Goal: Transaction & Acquisition: Register for event/course

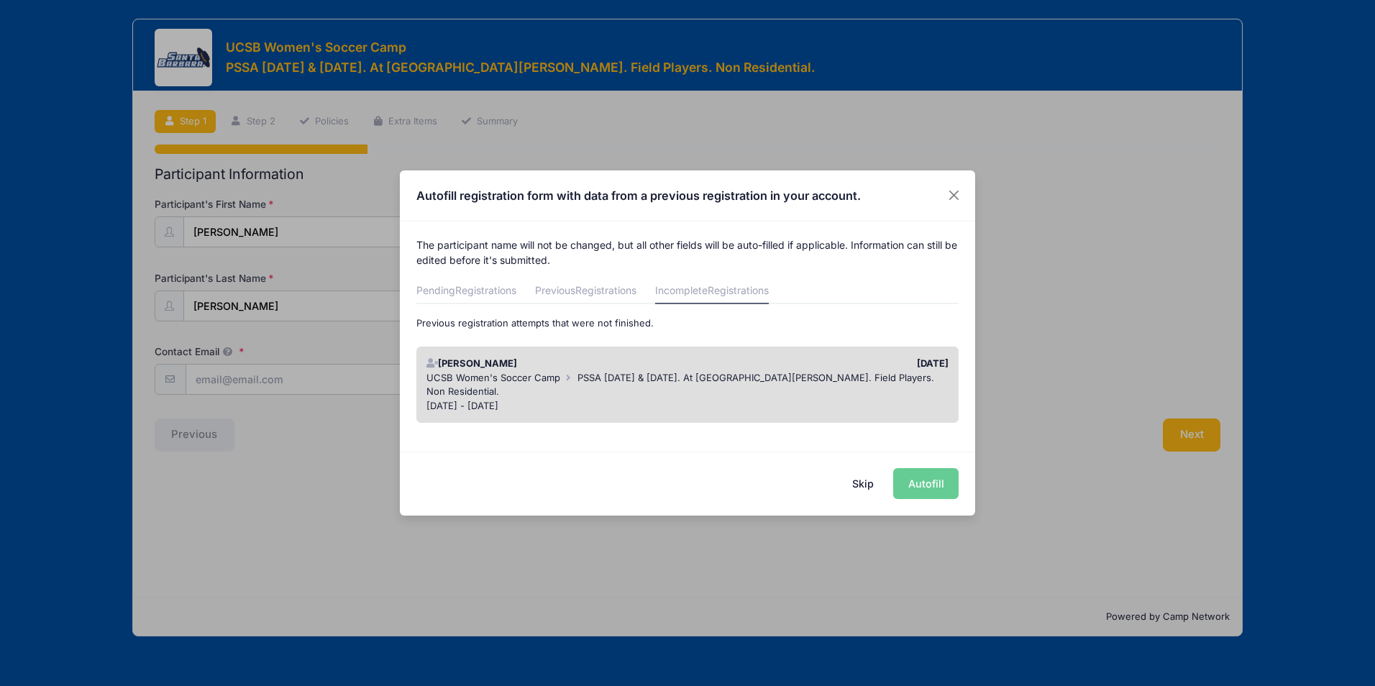
click at [757, 380] on span "PSSA December 13 & 14. At UC Santa Barbara. Field Players. Non Residential." at bounding box center [680, 385] width 508 height 26
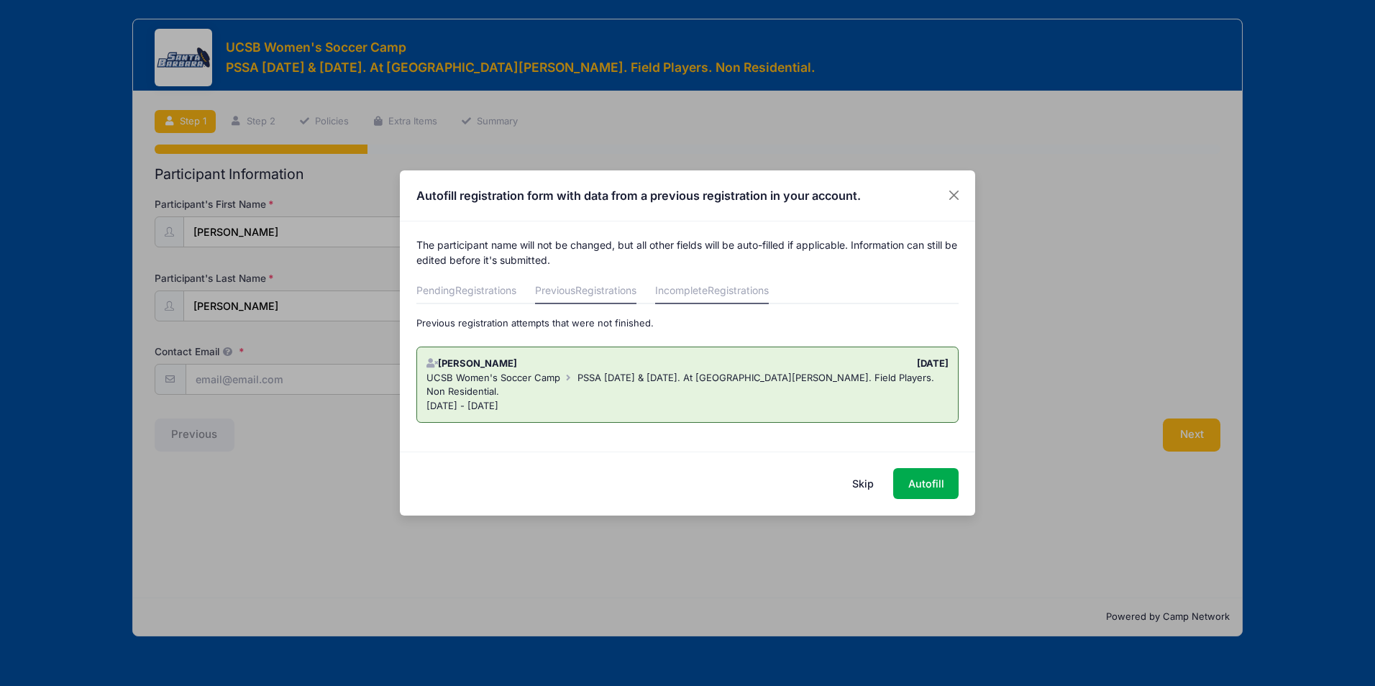
click at [601, 286] on span "Registrations" at bounding box center [605, 290] width 61 height 12
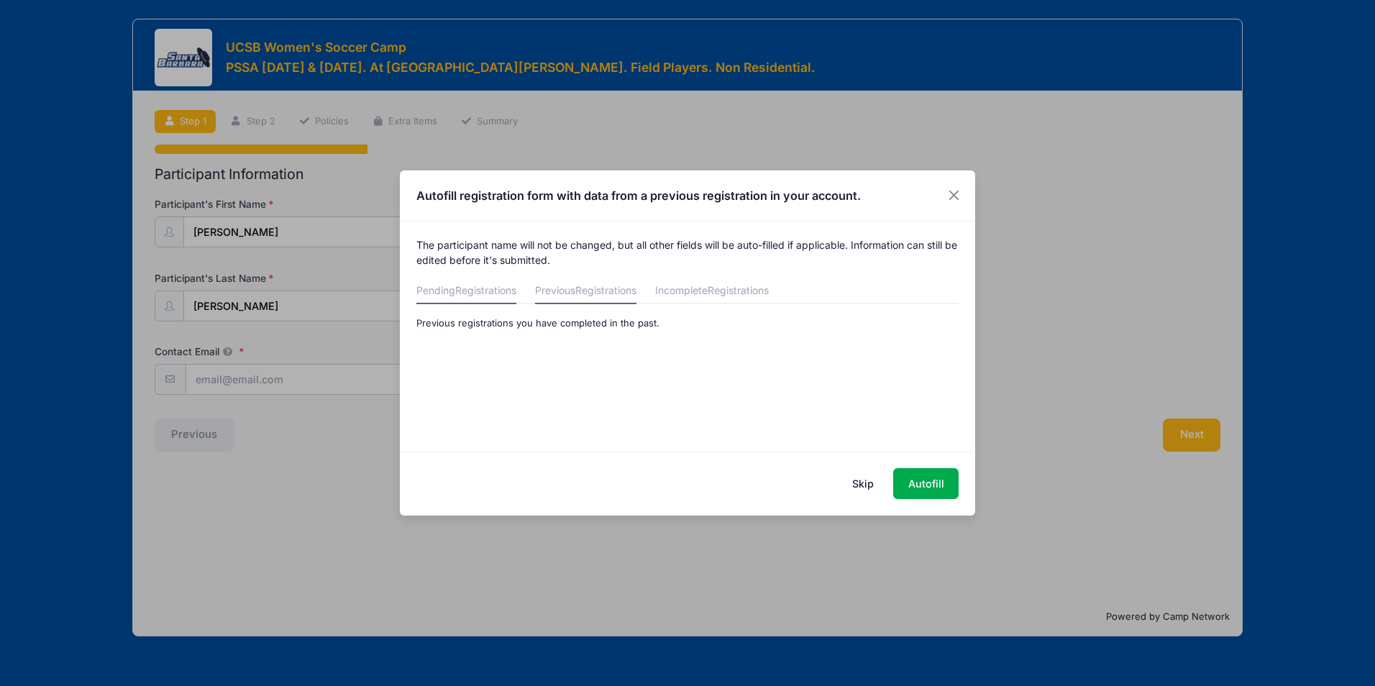
click at [467, 288] on span "Registrations" at bounding box center [485, 290] width 61 height 12
click at [731, 294] on span "Registrations" at bounding box center [738, 290] width 61 height 12
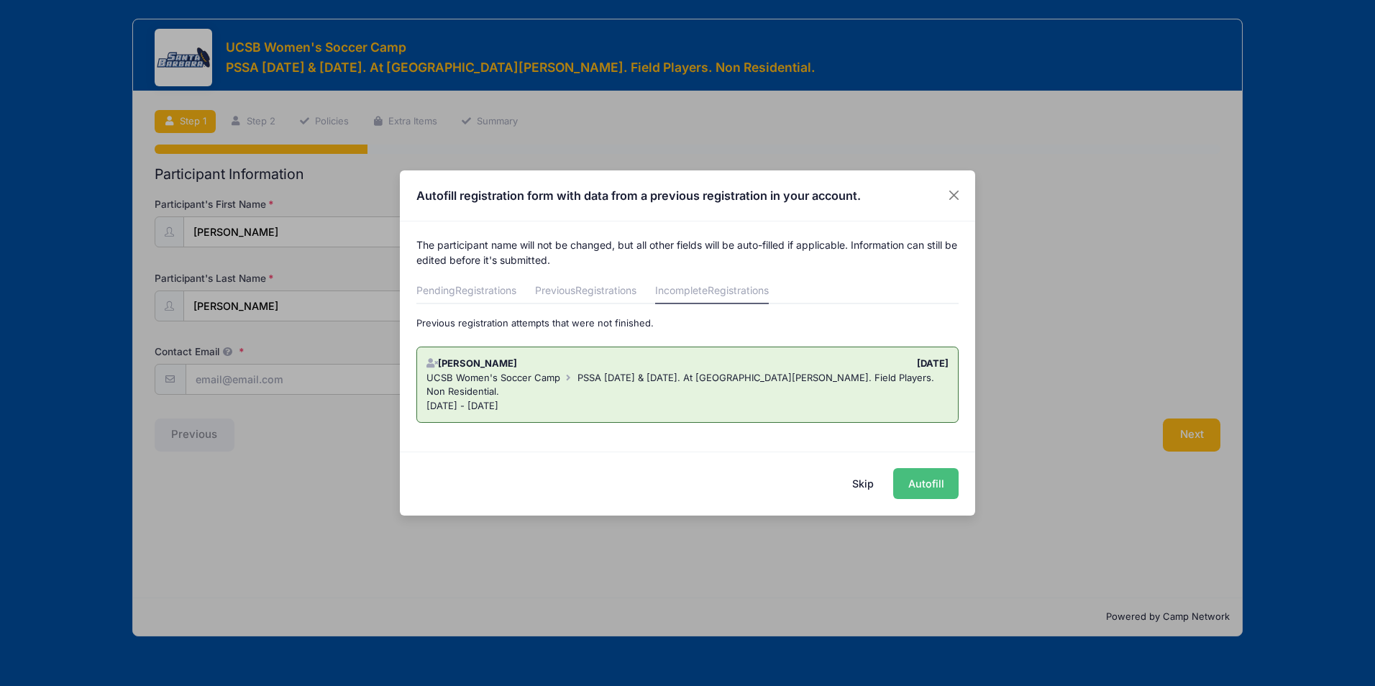
click at [923, 479] on button "Autofill" at bounding box center [925, 483] width 65 height 31
type input "tatianadaveiga@gmail.com"
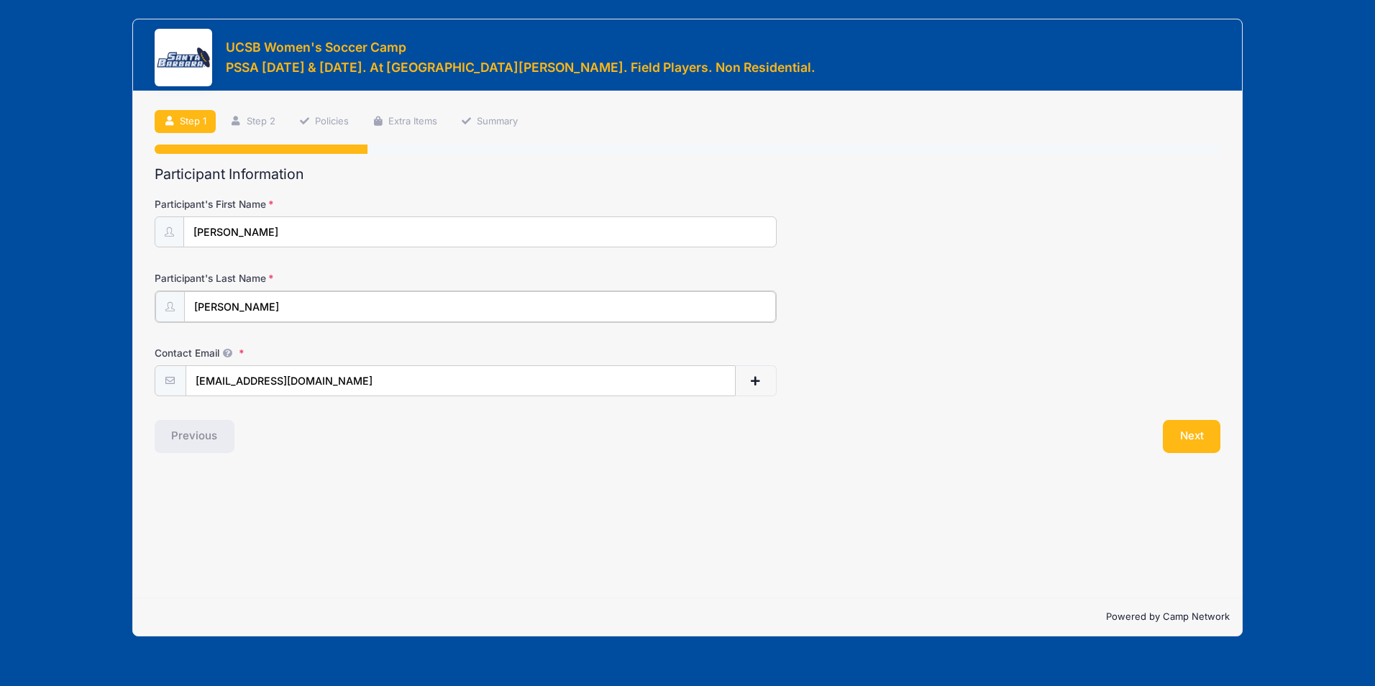
click at [191, 301] on input "Veiga" at bounding box center [480, 306] width 592 height 31
type input "Da Veiga"
click at [1202, 423] on button "Next" at bounding box center [1192, 435] width 58 height 33
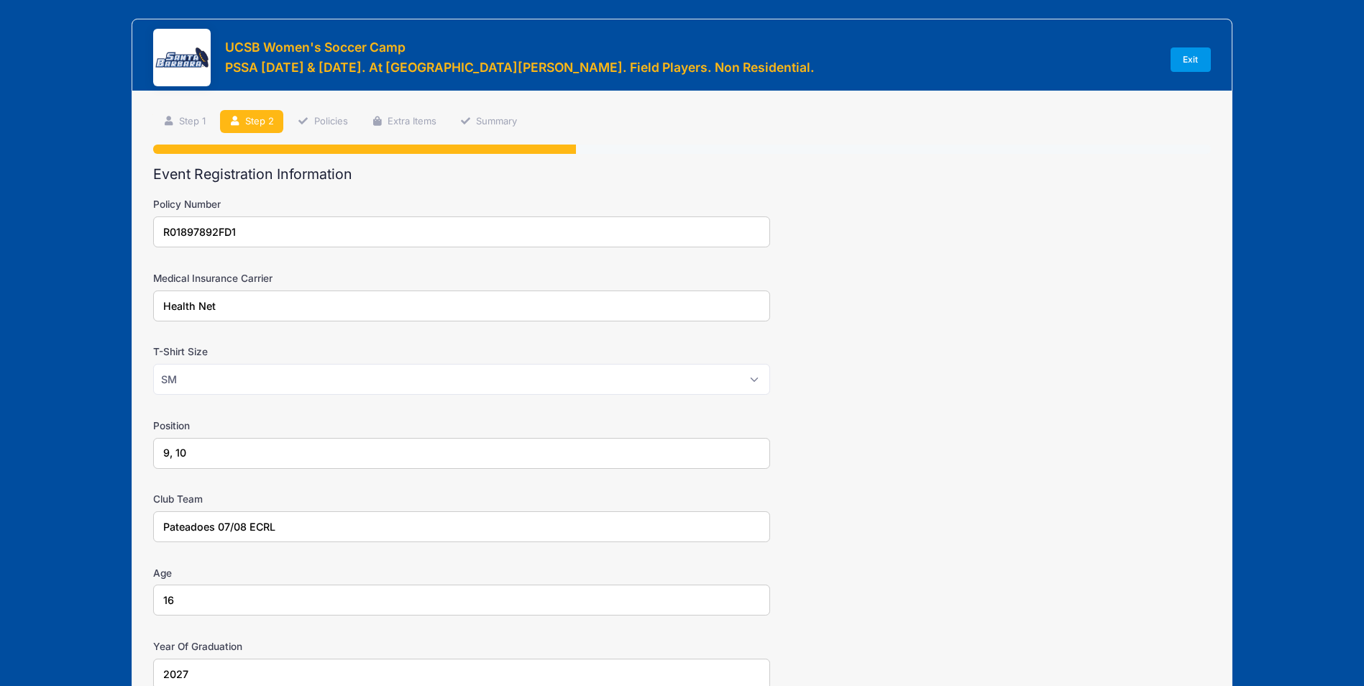
click at [1206, 58] on link "Exit" at bounding box center [1191, 59] width 40 height 24
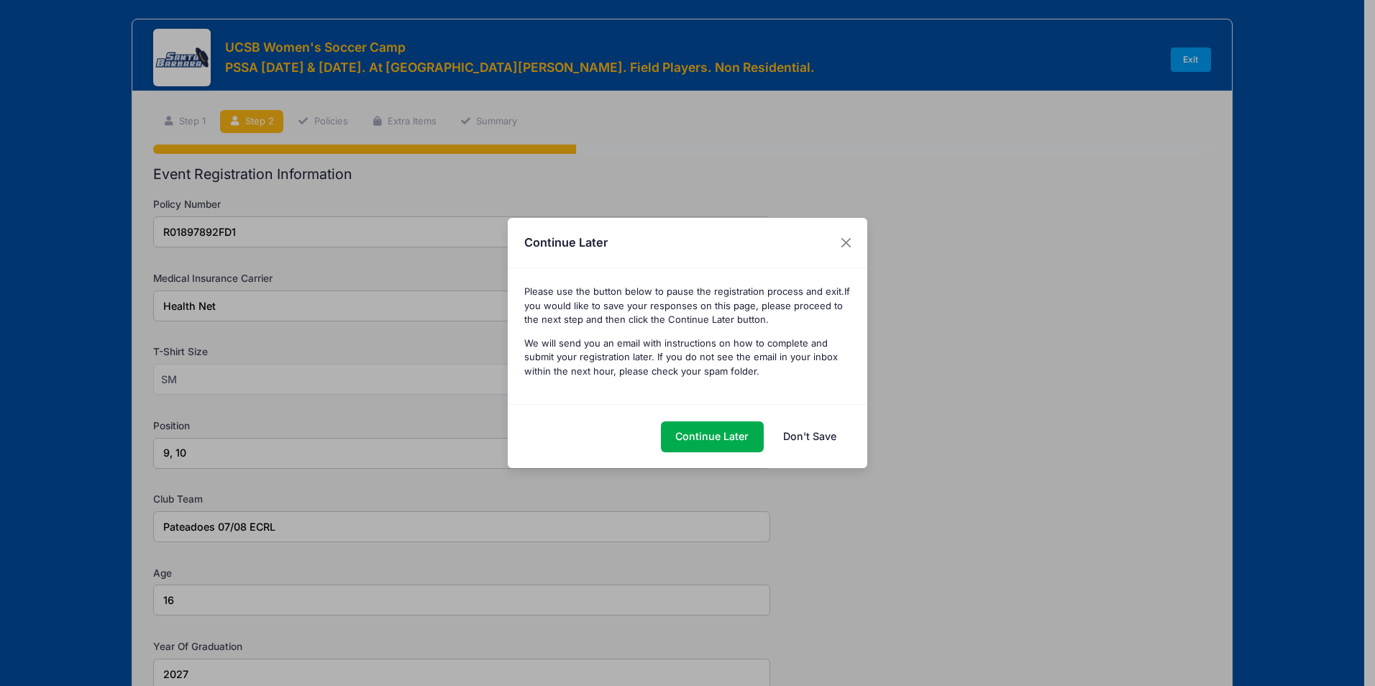
click at [794, 435] on link "Don't Save" at bounding box center [809, 436] width 83 height 31
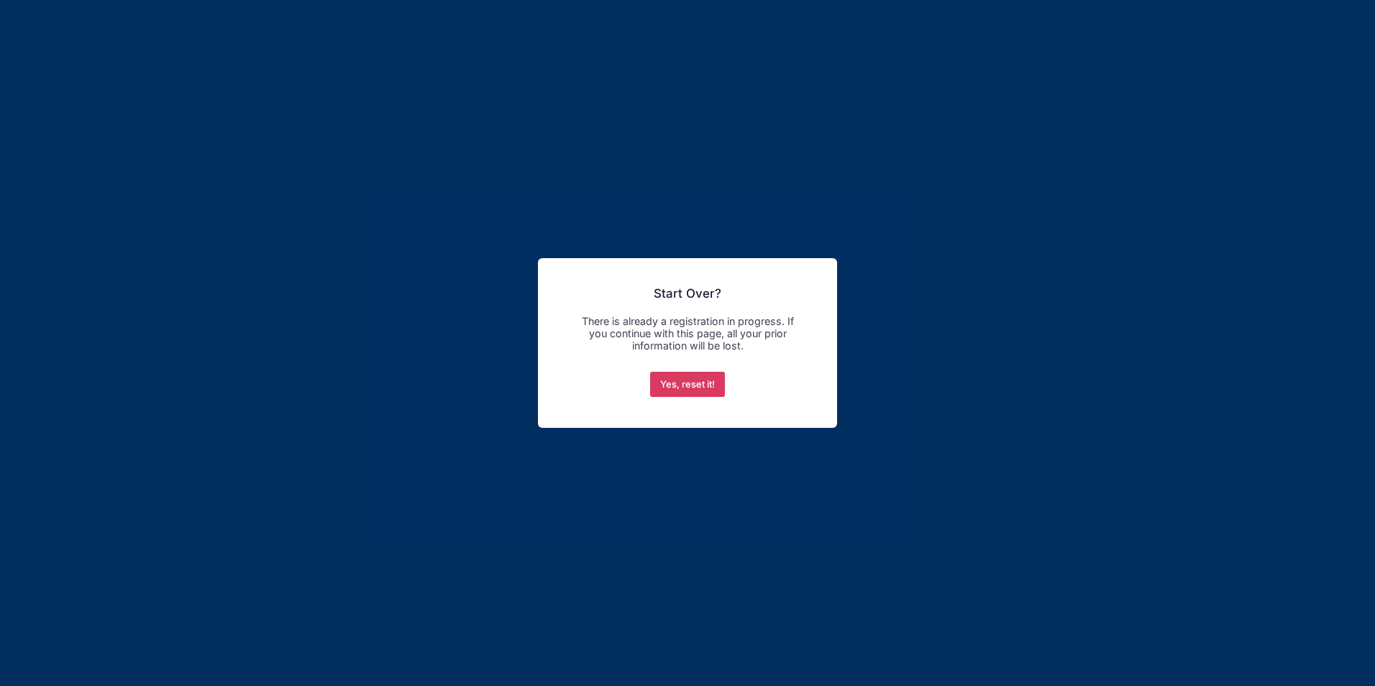
click at [695, 385] on button "Yes, reset it!" at bounding box center [688, 385] width 76 height 26
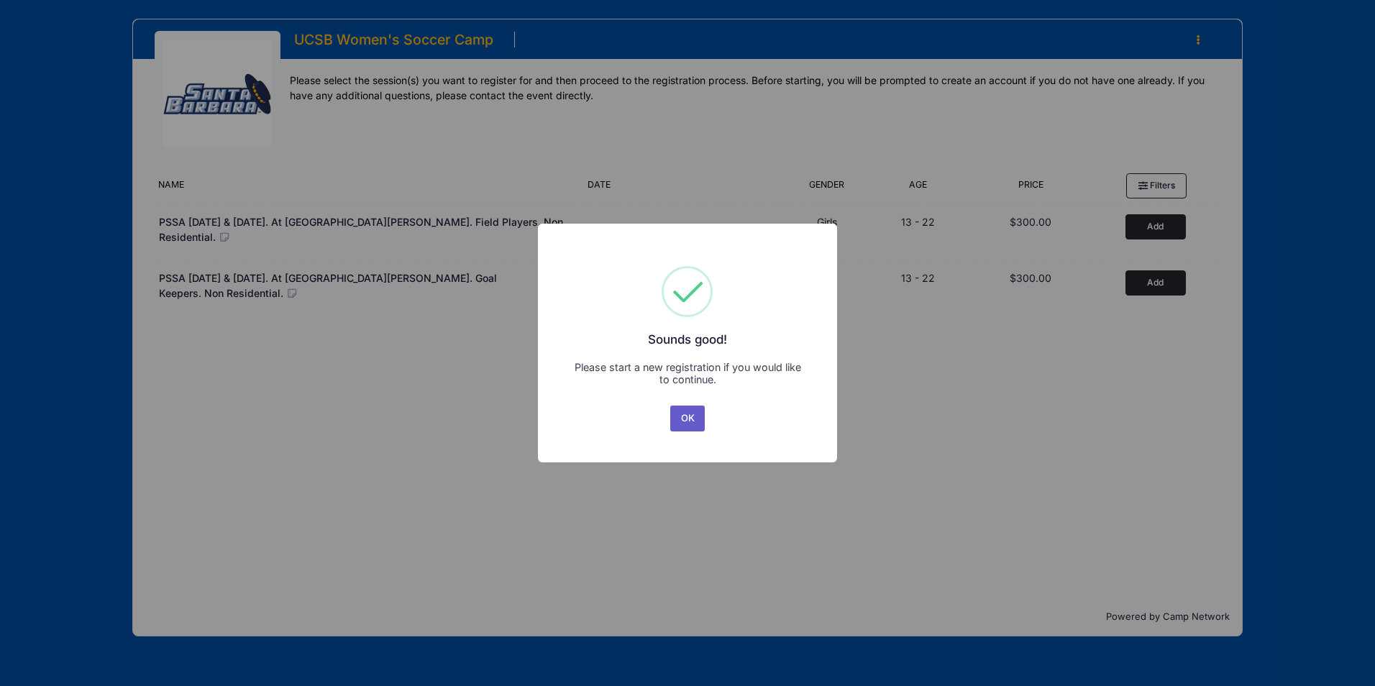
click at [686, 427] on button "OK" at bounding box center [687, 419] width 35 height 26
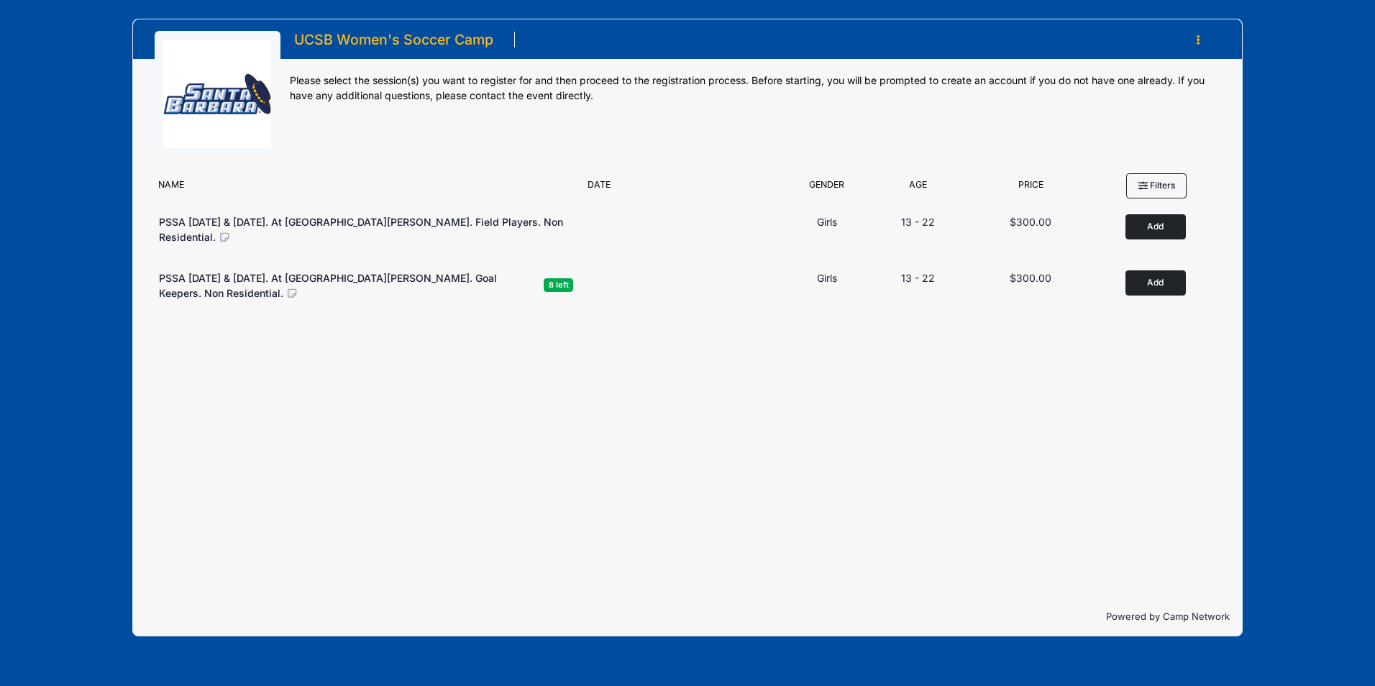
click at [1198, 40] on icon "button" at bounding box center [1203, 40] width 12 height 0
click at [1085, 73] on link "My Account" at bounding box center [1131, 75] width 166 height 27
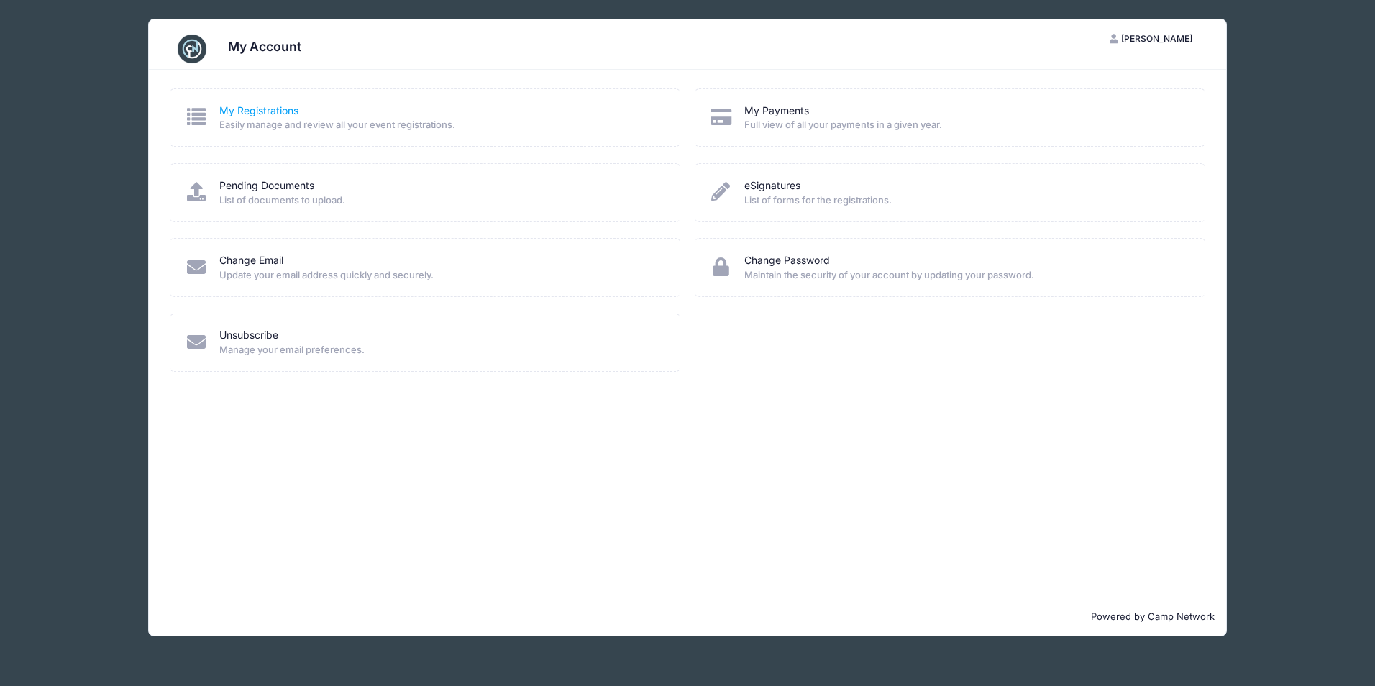
click at [252, 109] on link "My Registrations" at bounding box center [258, 111] width 79 height 15
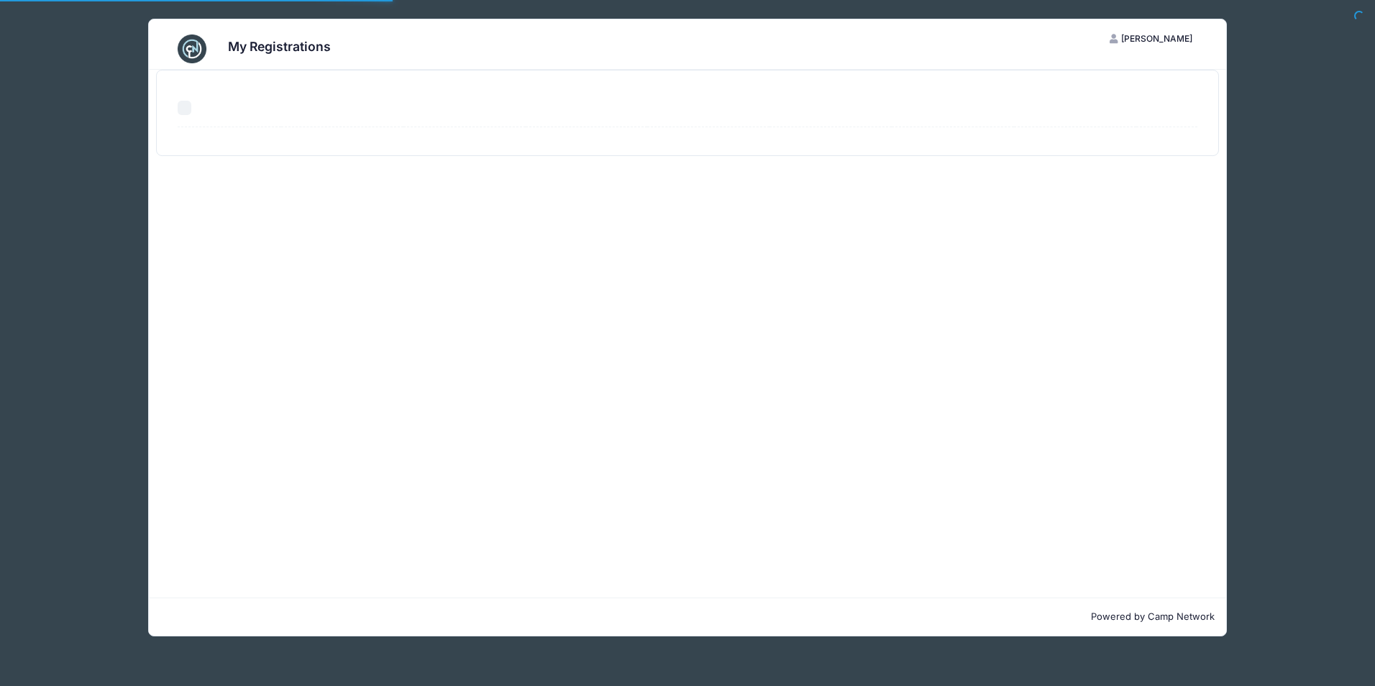
select select "50"
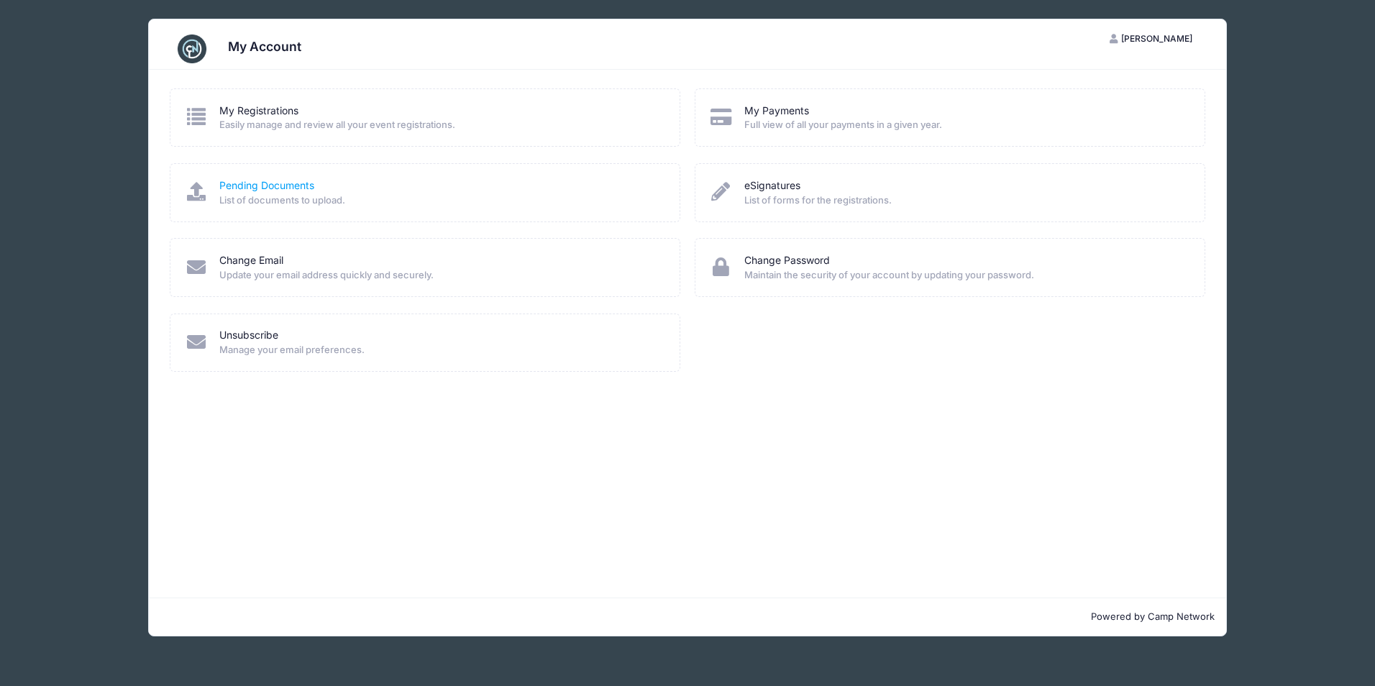
click at [280, 184] on link "Pending Documents" at bounding box center [266, 185] width 95 height 15
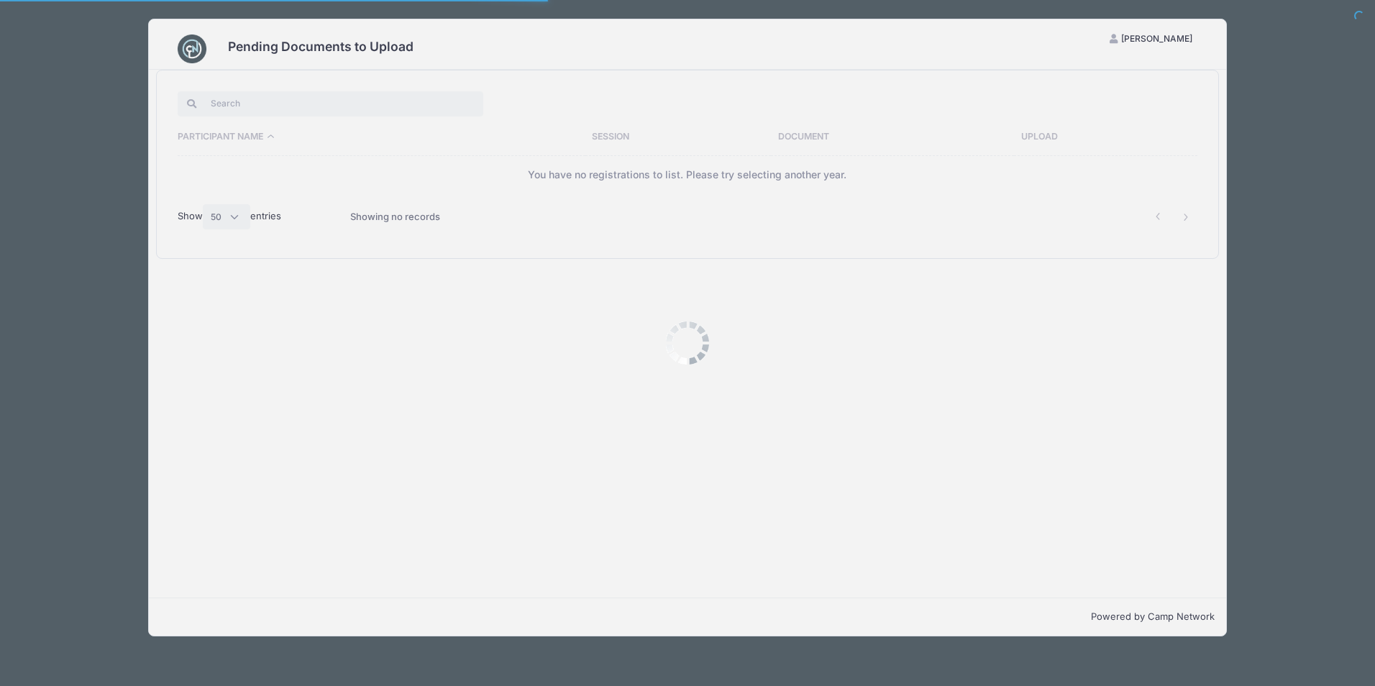
select select "50"
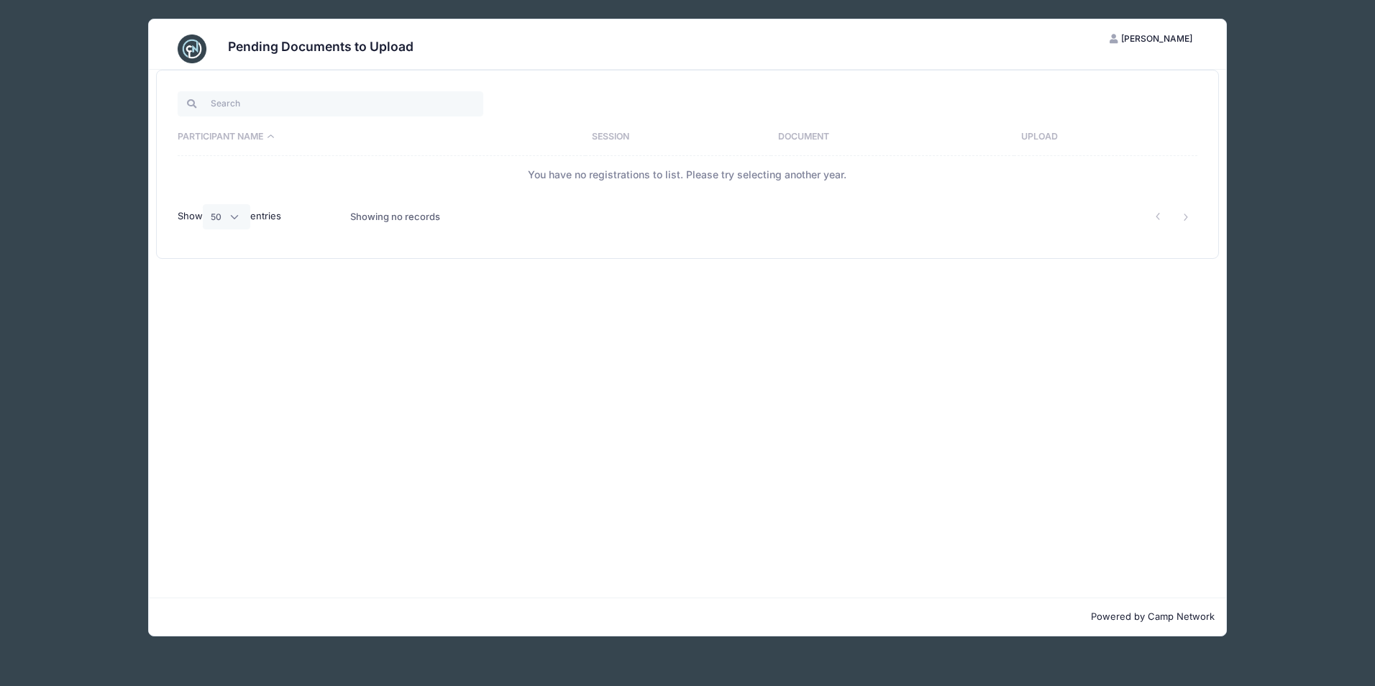
click at [1292, 77] on div "Pending Documents to Upload TD Tatiana Da Veiga My Account Logout Participant N…" at bounding box center [687, 327] width 1294 height 655
click at [192, 45] on img at bounding box center [192, 49] width 29 height 29
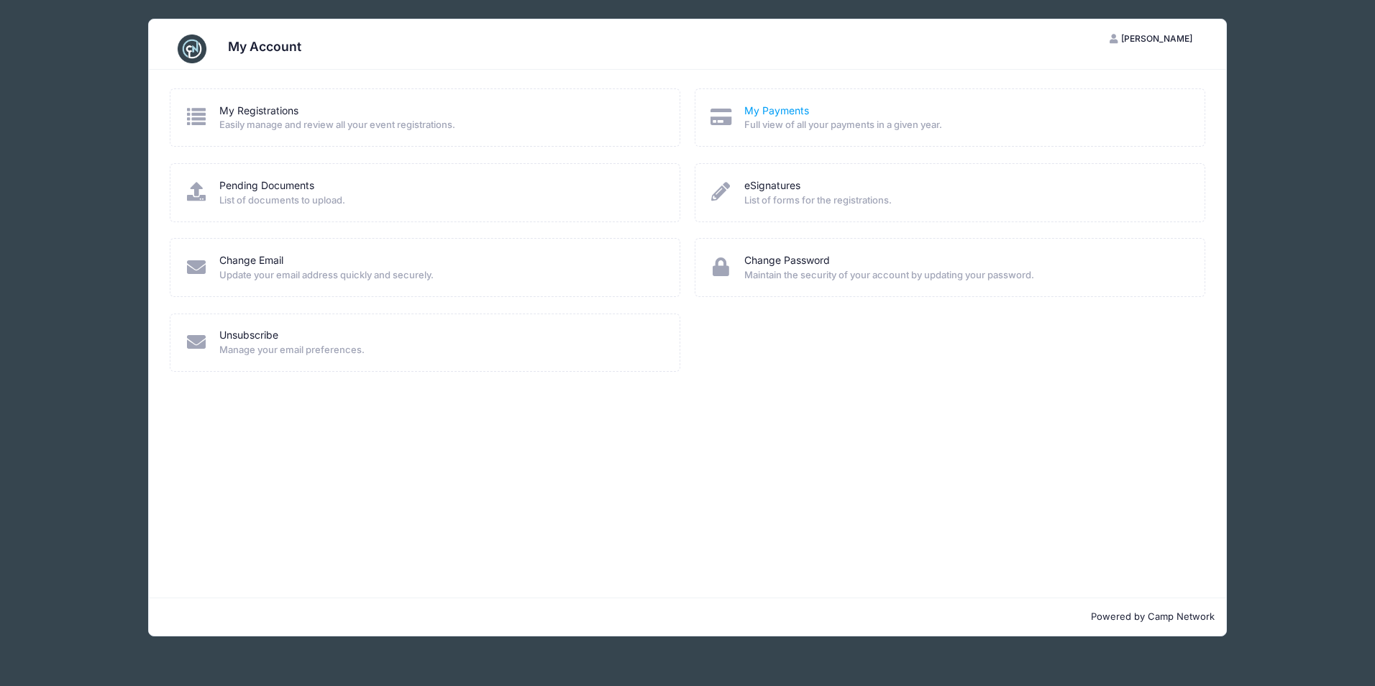
click at [795, 107] on link "My Payments" at bounding box center [776, 111] width 65 height 15
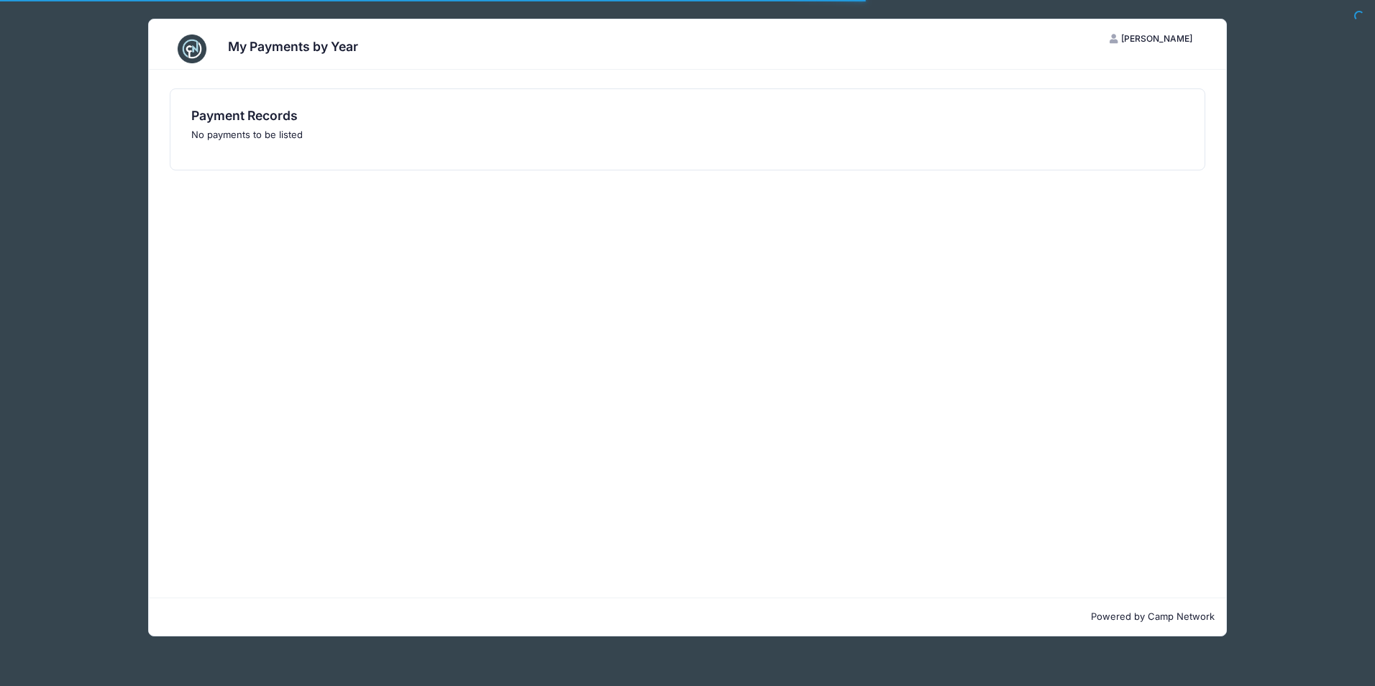
click at [1183, 30] on button "TD Tatiana Da Veiga" at bounding box center [1151, 39] width 108 height 24
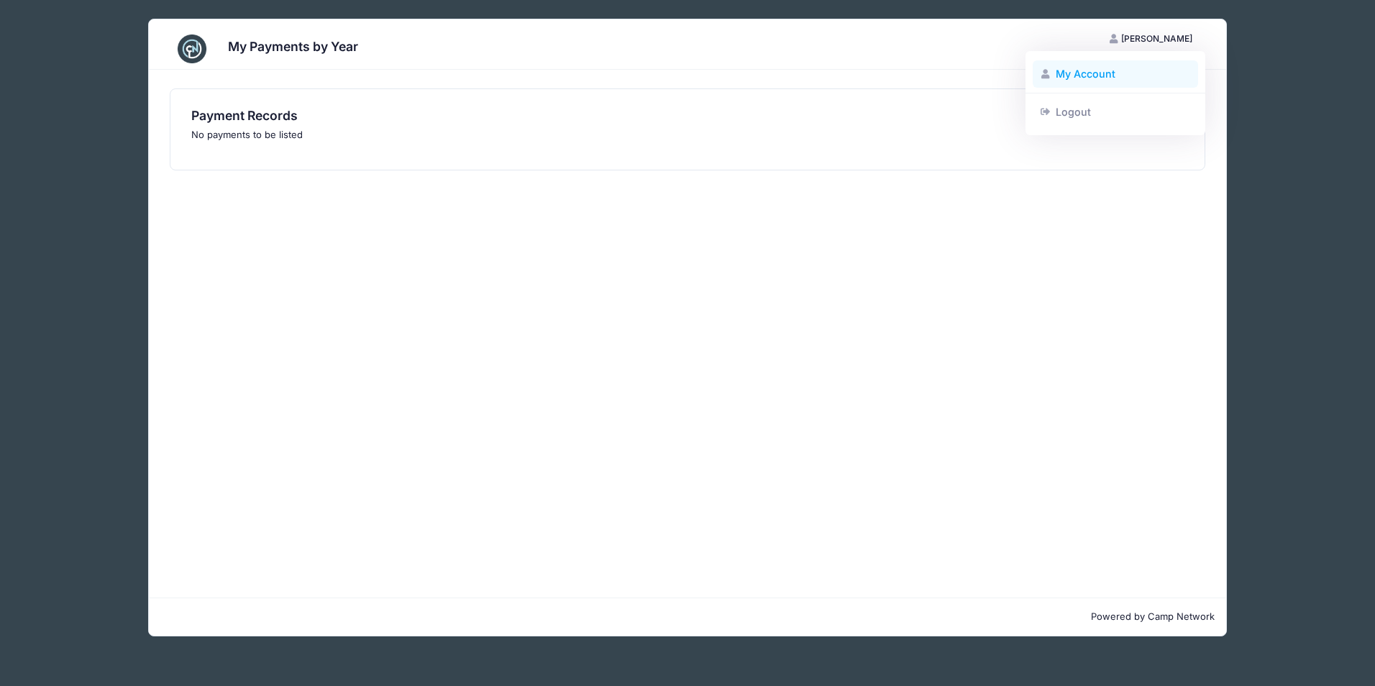
click at [1105, 65] on link "My Account" at bounding box center [1116, 73] width 166 height 27
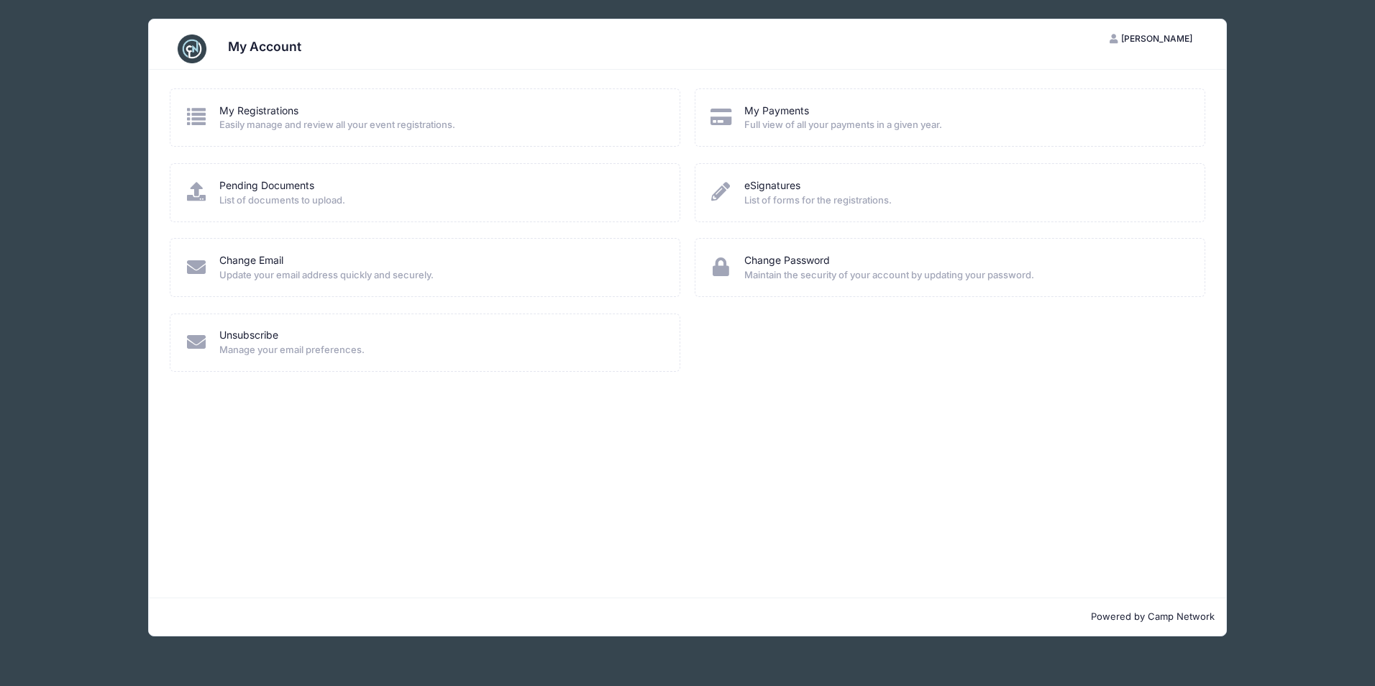
click at [70, 232] on div "My Account TD [PERSON_NAME] My Account Logout My Registrations Easily manage an…" at bounding box center [687, 327] width 1294 height 655
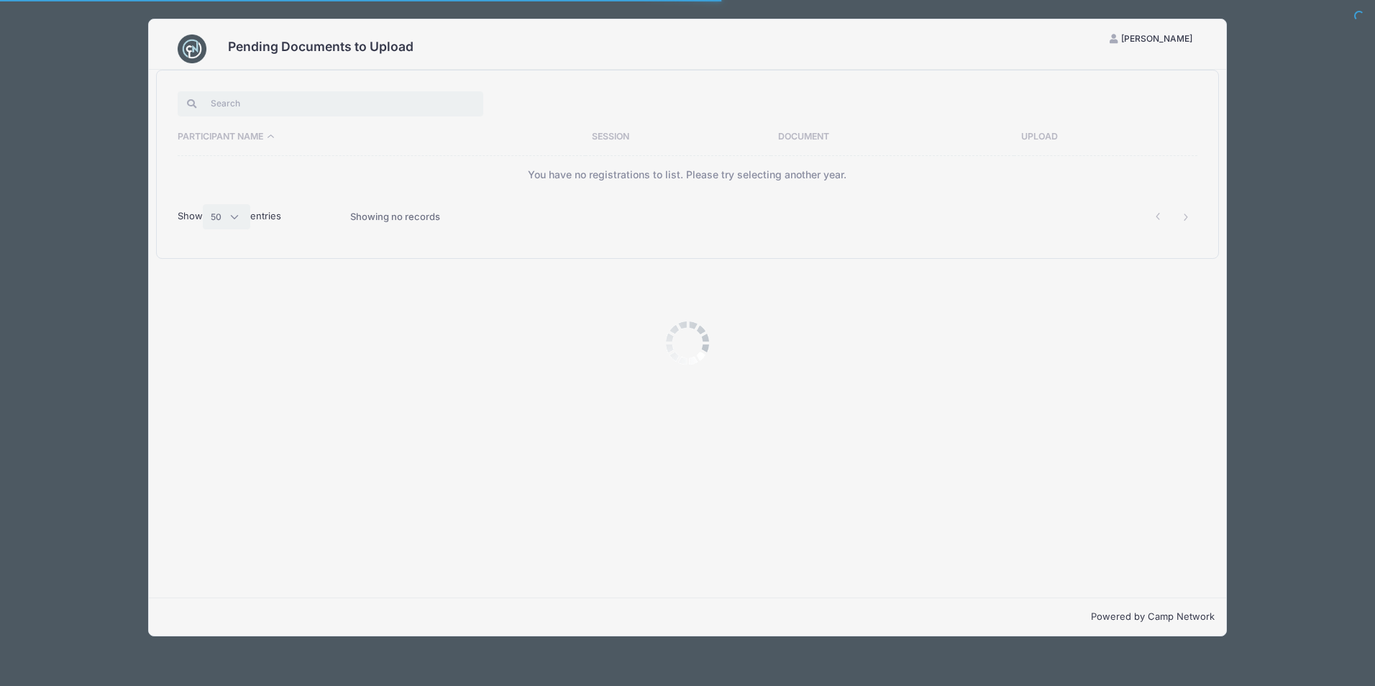
select select "50"
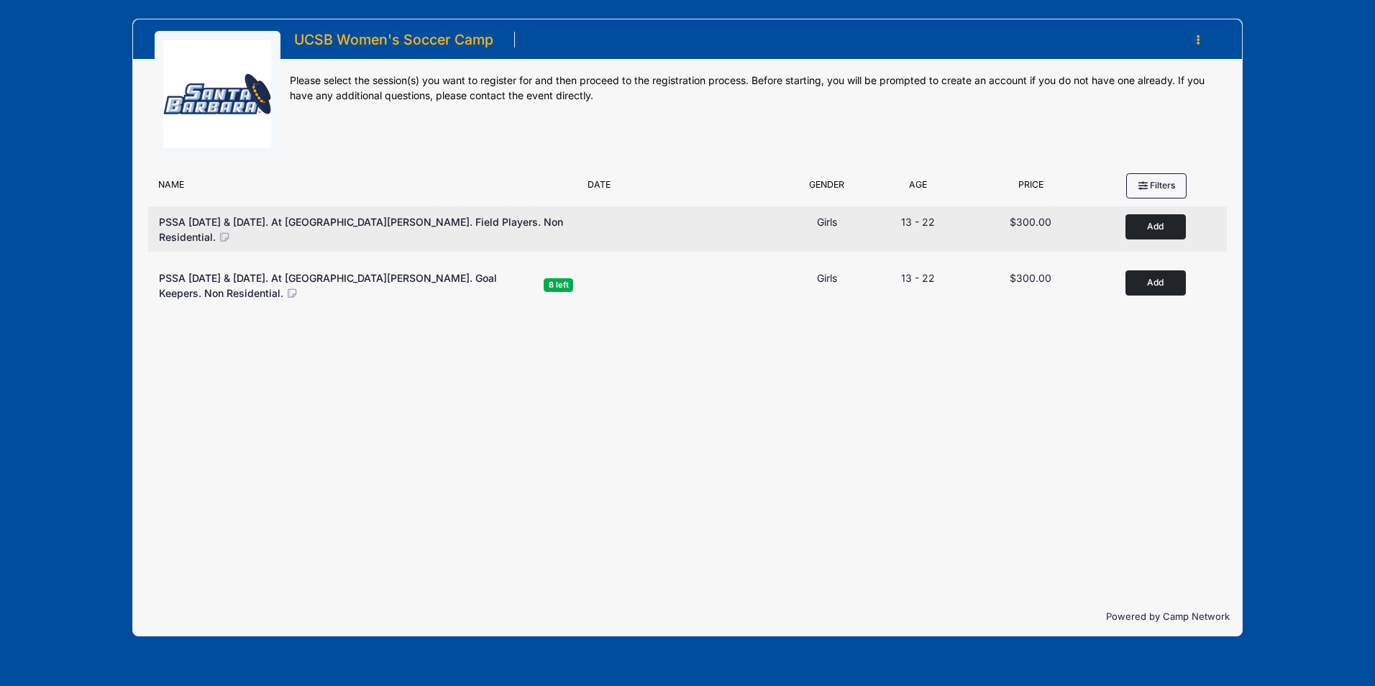
click at [1155, 230] on button "Add to Cart" at bounding box center [1155, 226] width 60 height 25
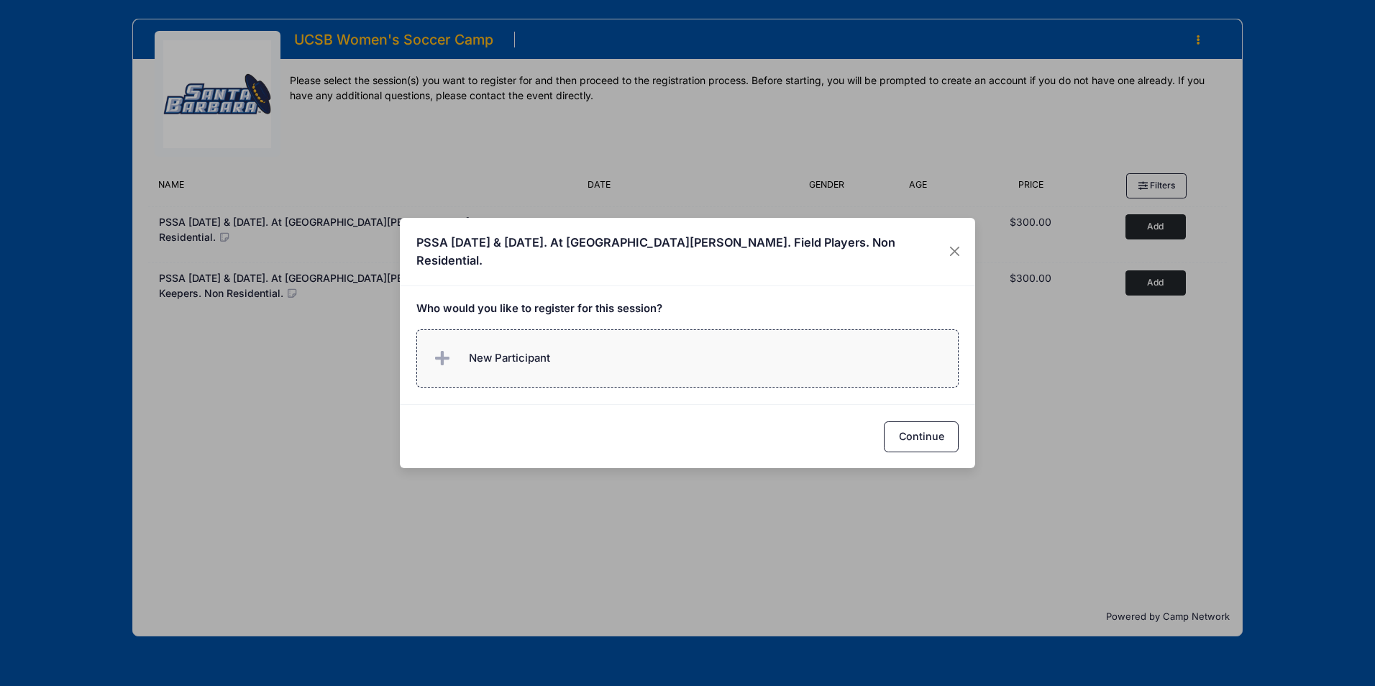
click at [508, 350] on span "New Participant" at bounding box center [509, 358] width 81 height 16
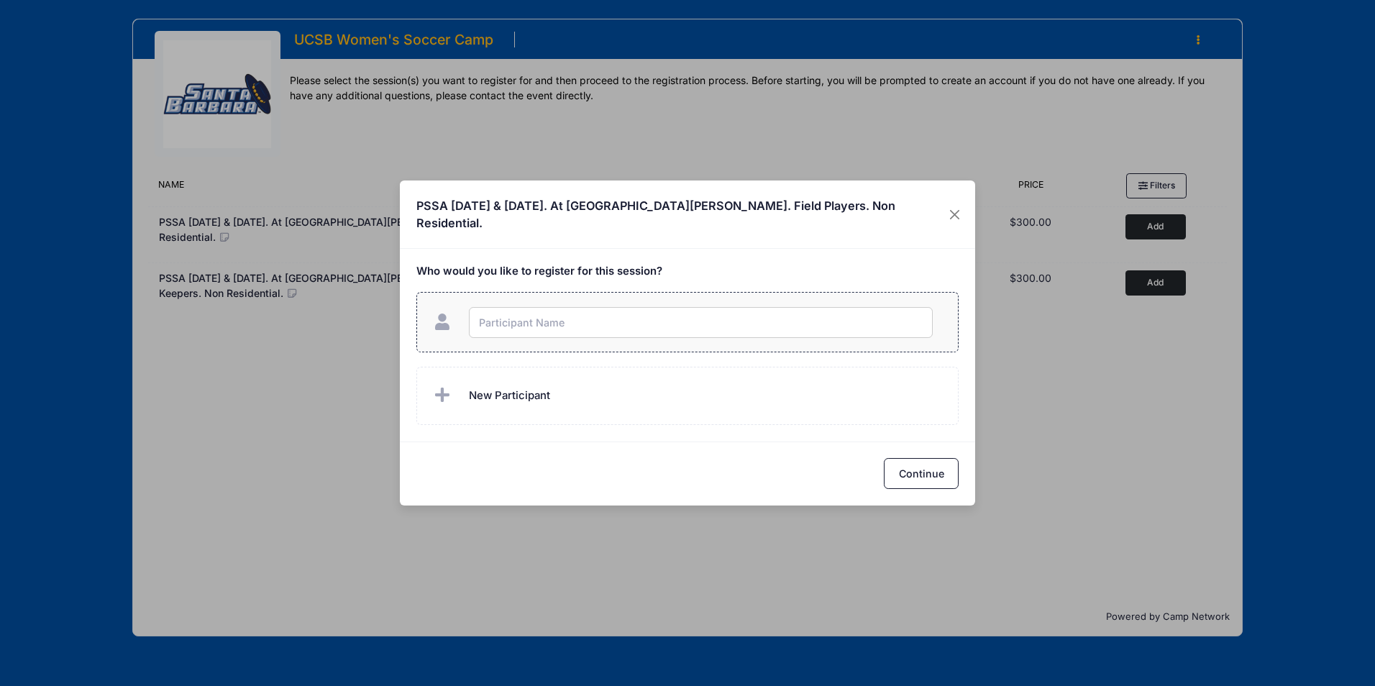
click at [526, 318] on input "text" at bounding box center [701, 322] width 464 height 31
type input "Tatiana Da Veiga"
checkbox input "true"
click at [918, 467] on button "Continue" at bounding box center [921, 473] width 75 height 31
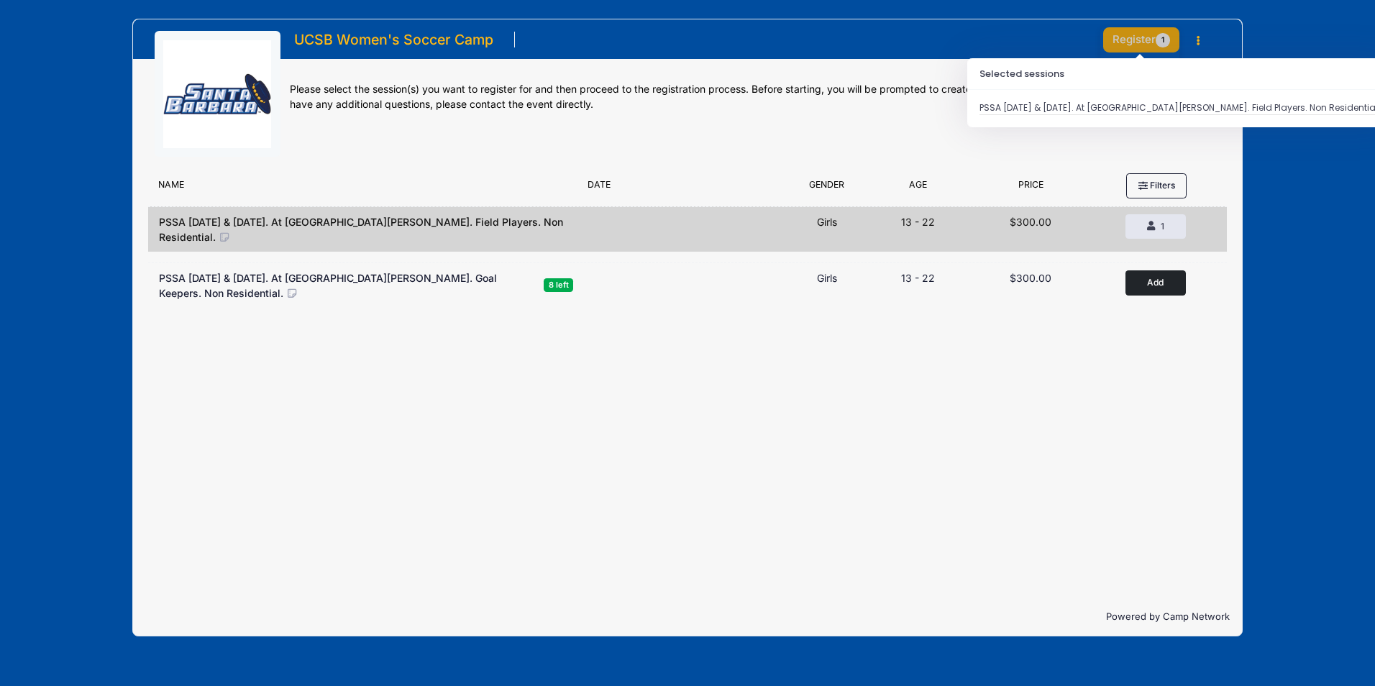
click at [1150, 38] on button "Register 1" at bounding box center [1141, 39] width 76 height 25
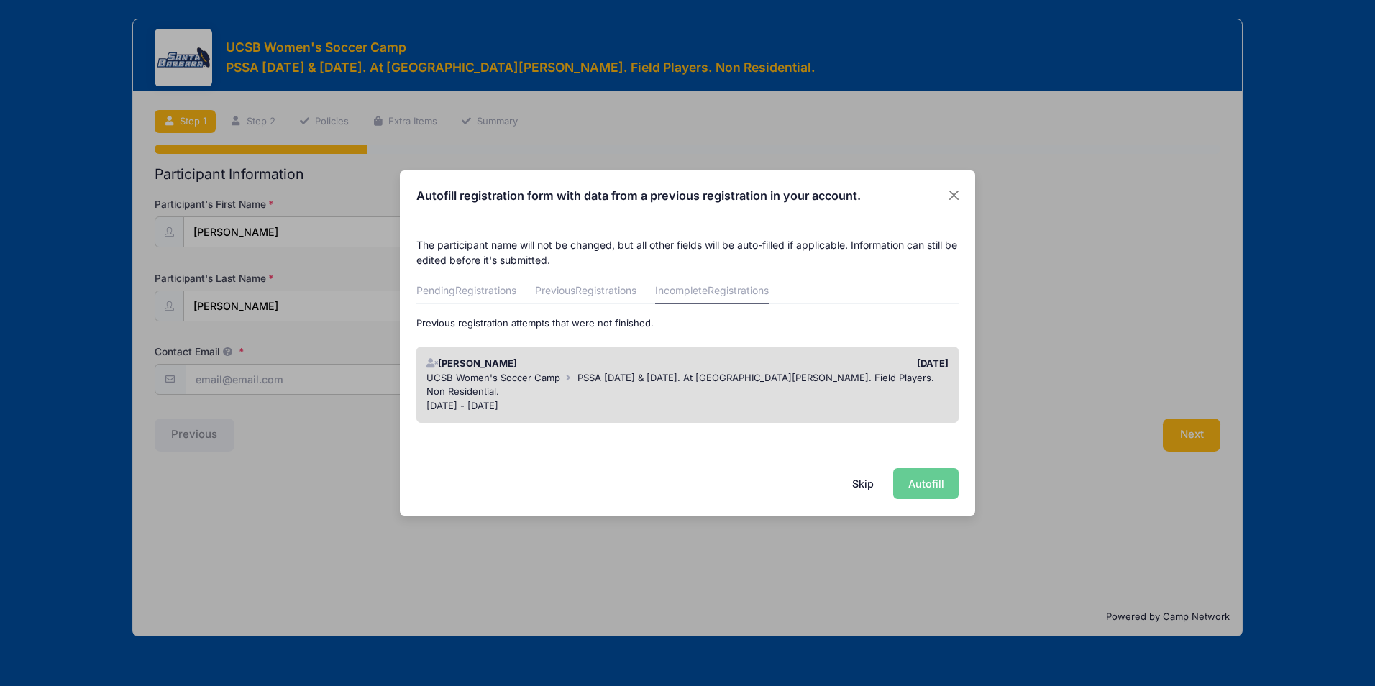
click at [926, 481] on div "Skip Autofill" at bounding box center [687, 484] width 575 height 64
click at [924, 481] on div "Skip Autofill" at bounding box center [687, 484] width 575 height 64
click at [816, 366] on div "[DATE]" at bounding box center [822, 364] width 268 height 14
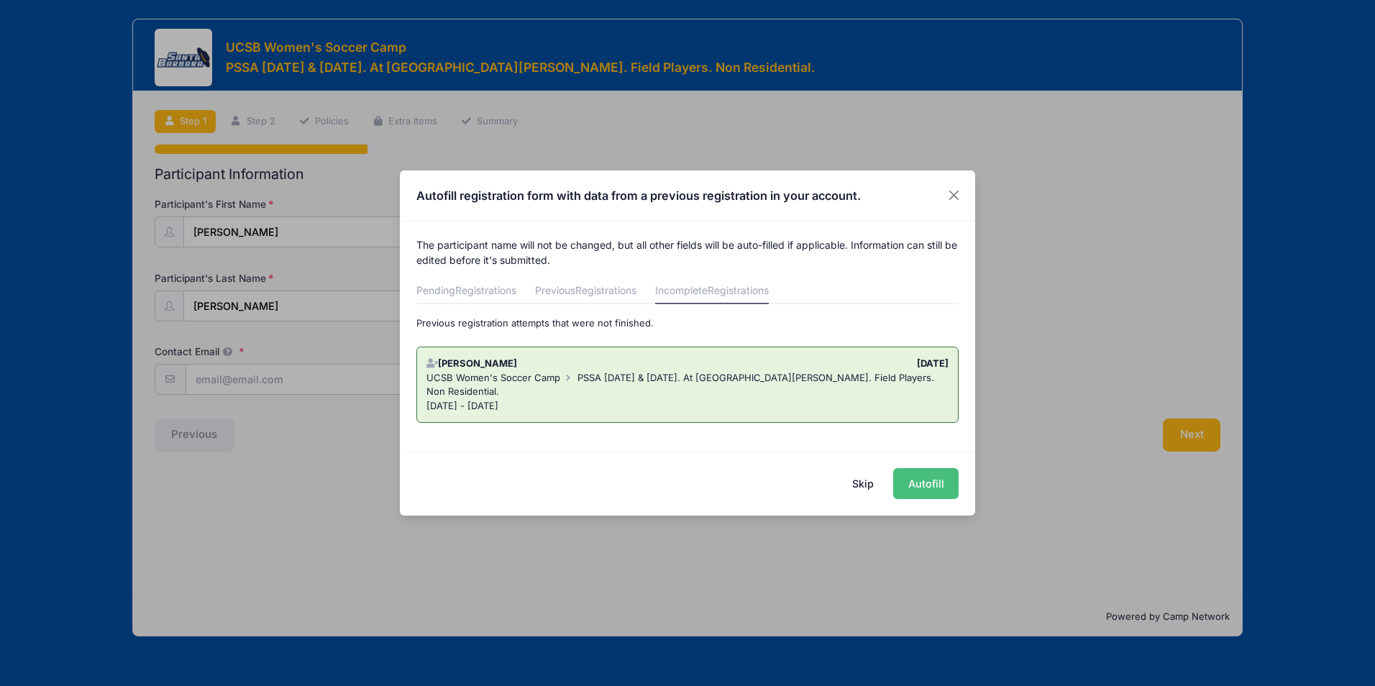
click at [942, 485] on button "Autofill" at bounding box center [925, 483] width 65 height 31
type input "[EMAIL_ADDRESS][DOMAIN_NAME]"
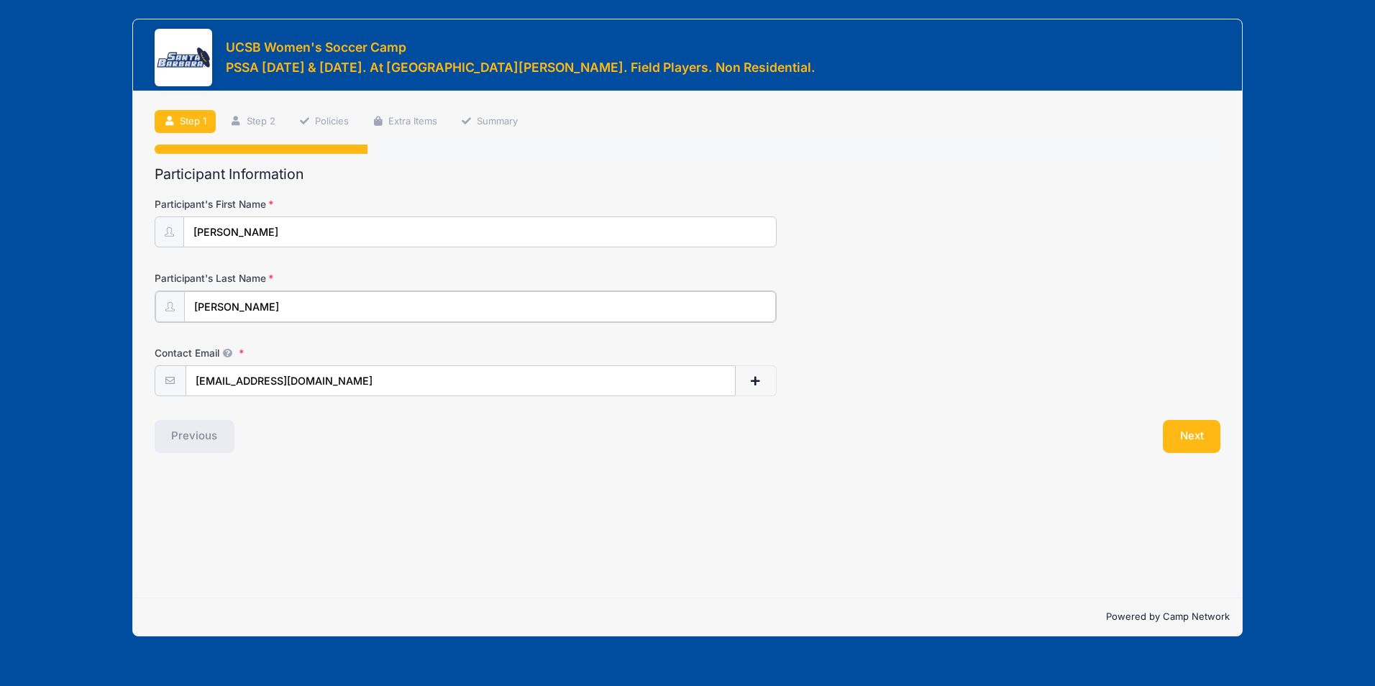
click at [196, 307] on input "[PERSON_NAME]" at bounding box center [480, 306] width 592 height 31
type input "[PERSON_NAME]"
click at [1201, 435] on button "Next" at bounding box center [1192, 435] width 58 height 33
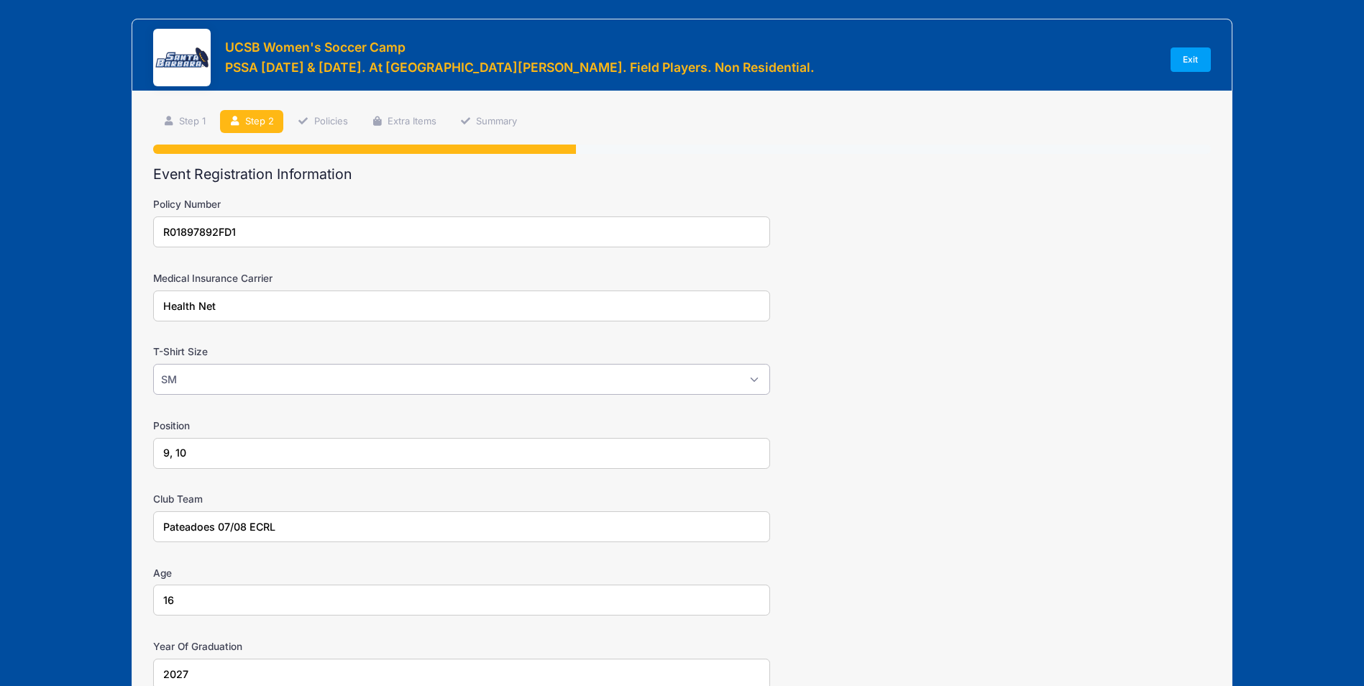
click at [244, 379] on select "Please Select SM MED LG XLG" at bounding box center [461, 379] width 617 height 31
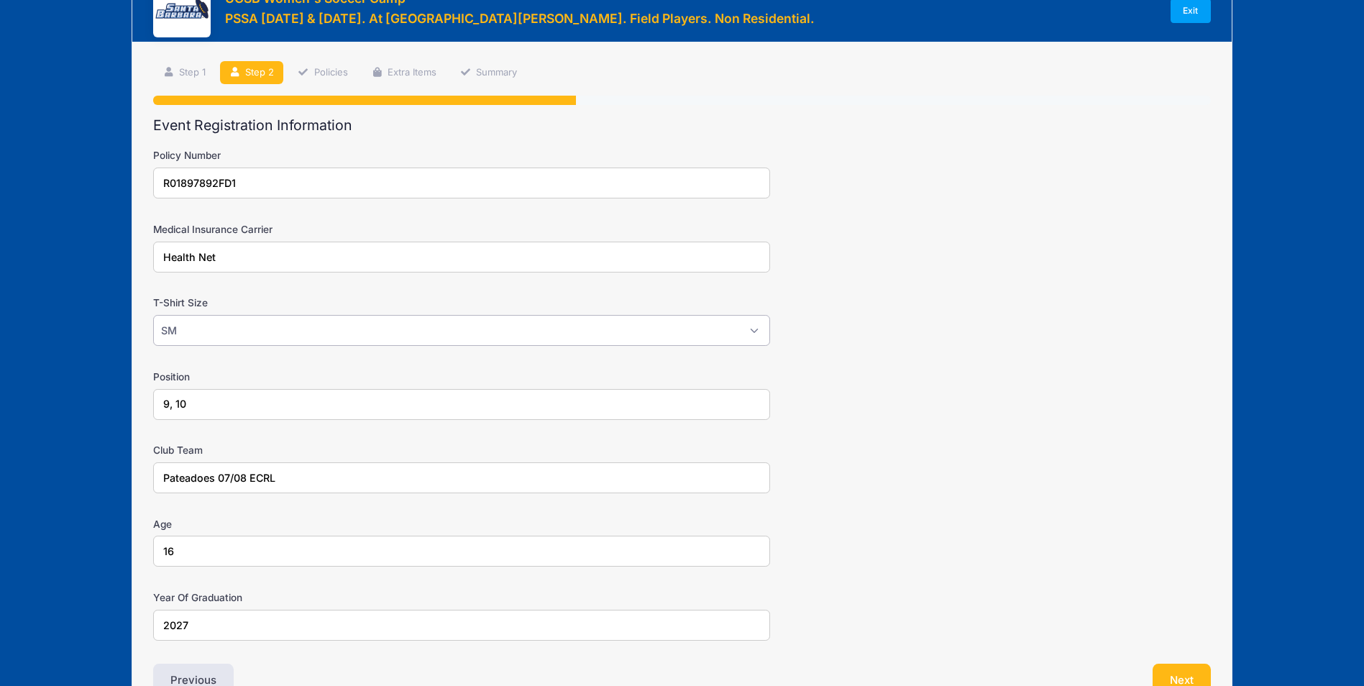
scroll to position [136, 0]
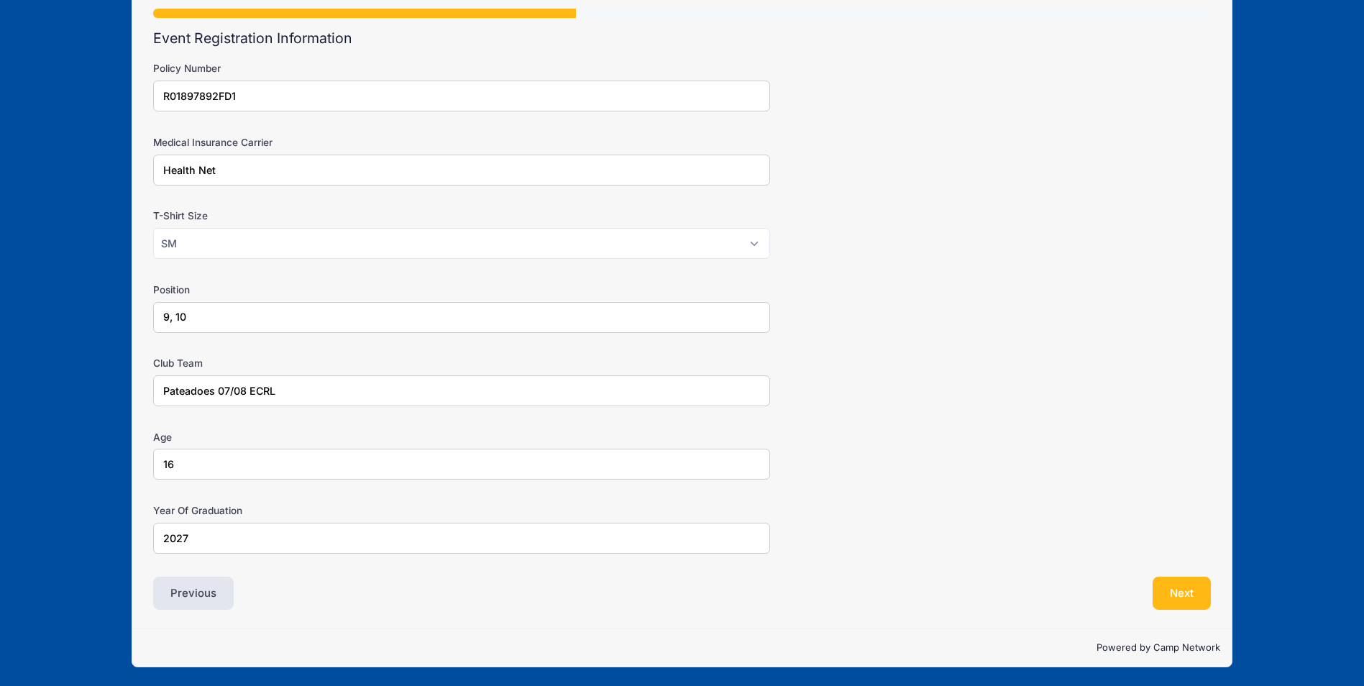
drag, startPoint x: 191, startPoint y: 314, endPoint x: 152, endPoint y: 314, distance: 38.8
click at [152, 314] on div "Step 2 /7 Step 1 Step 2 Policies Extra Items Summary Participant Information Pa…" at bounding box center [682, 292] width 1100 height 674
type input "7, 9"
click at [1185, 593] on button "Next" at bounding box center [1182, 593] width 58 height 33
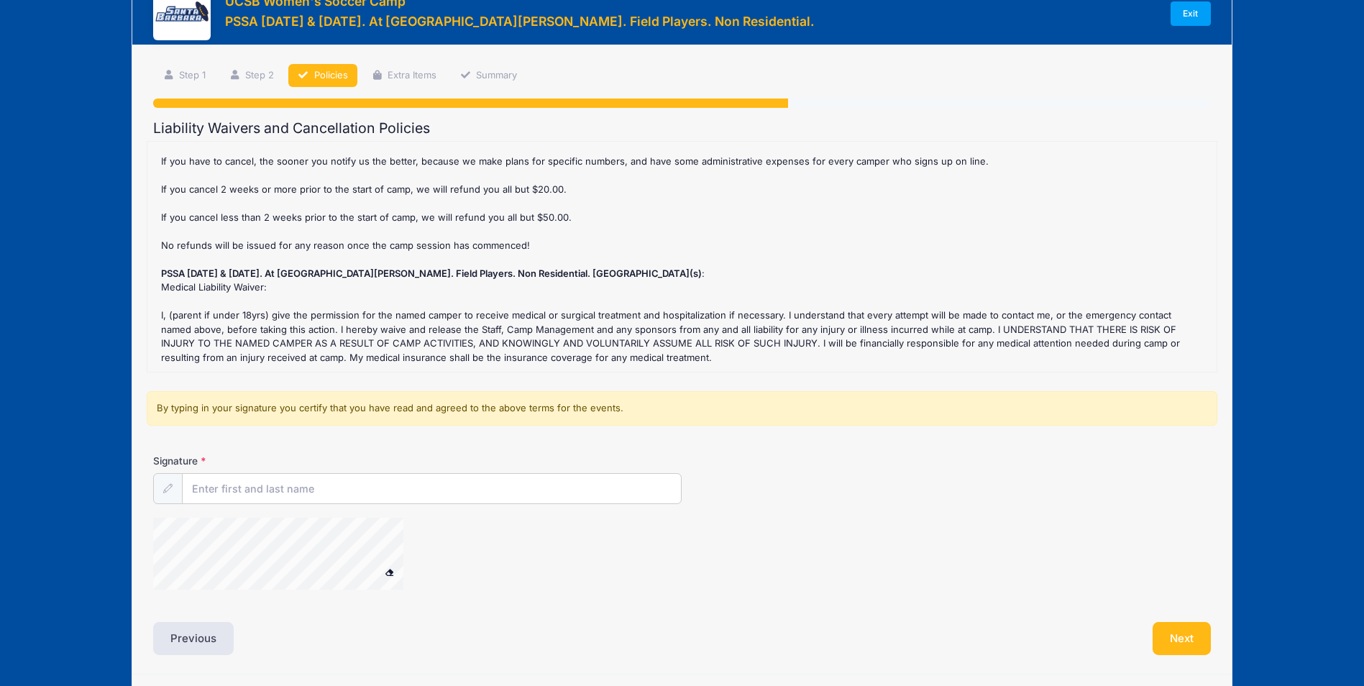
scroll to position [72, 0]
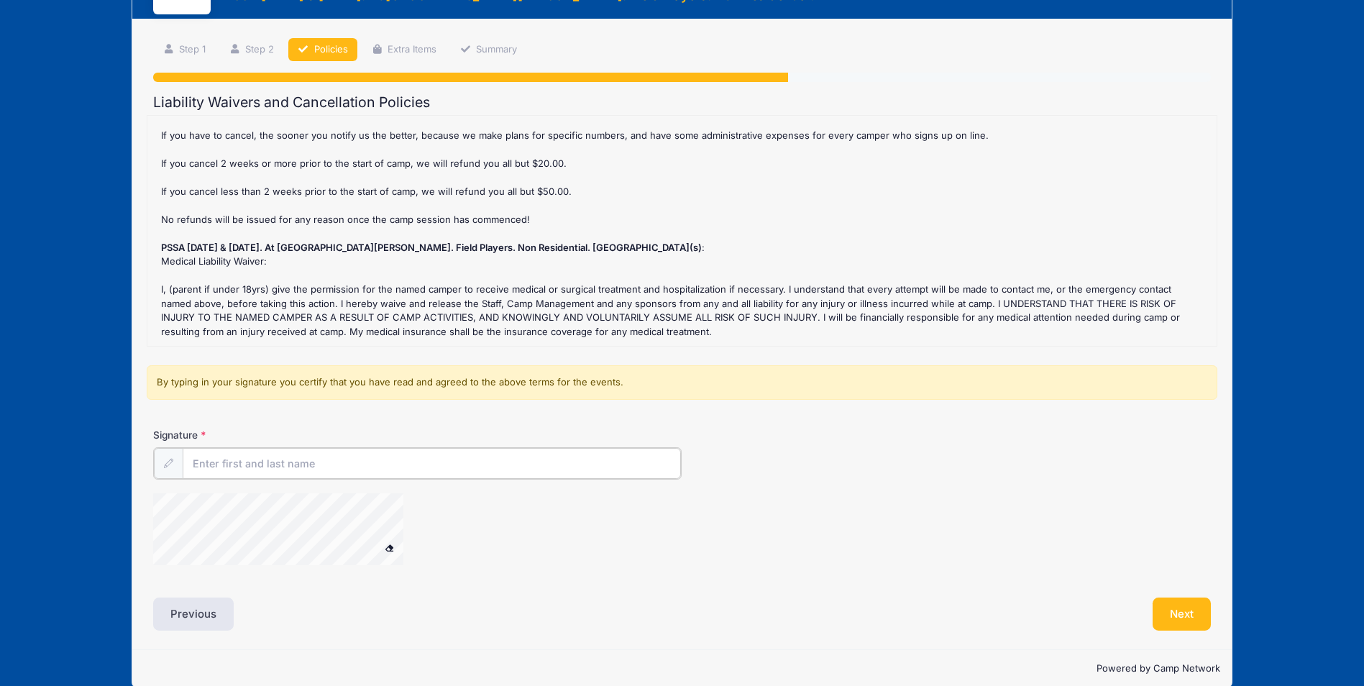
click at [229, 453] on input "Signature" at bounding box center [432, 463] width 498 height 31
type input "[PERSON_NAME]"
click at [392, 549] on span at bounding box center [389, 546] width 10 height 8
click at [1184, 611] on button "Next" at bounding box center [1182, 612] width 58 height 33
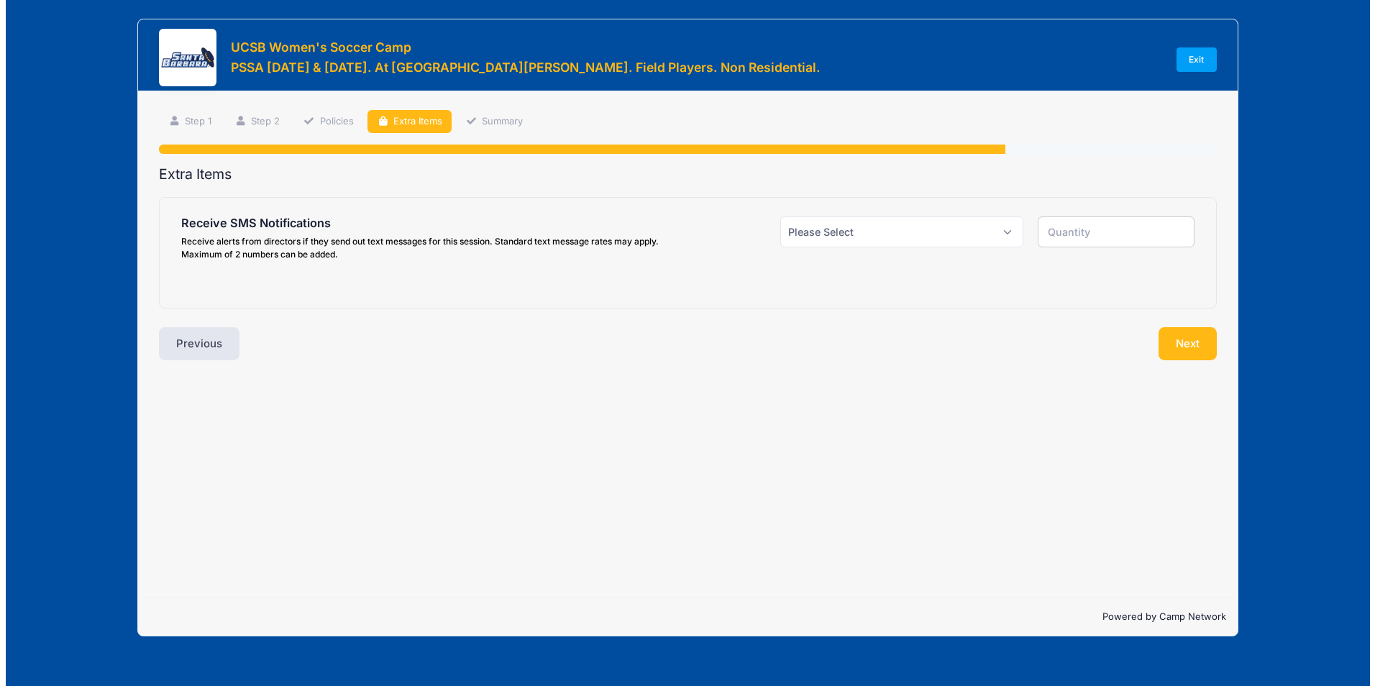
scroll to position [0, 0]
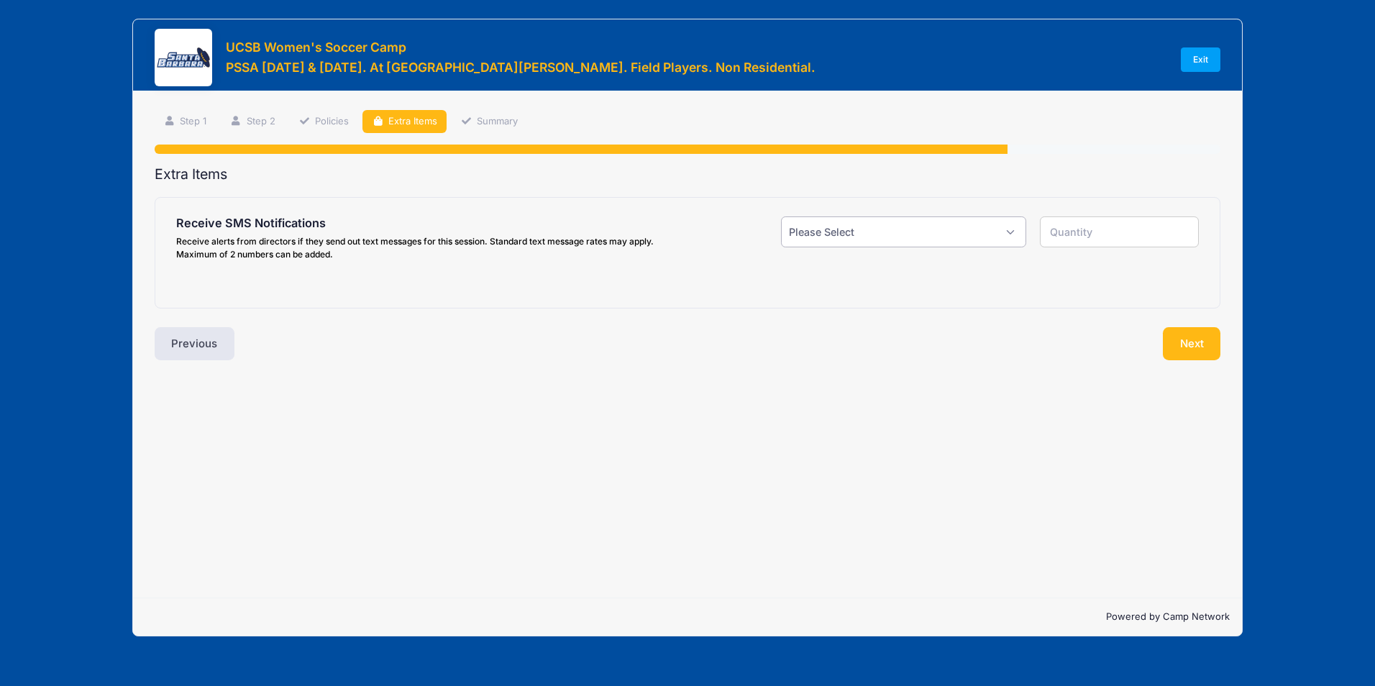
click at [961, 220] on select "Please Select Yes ($0.00) No" at bounding box center [903, 231] width 245 height 31
select select "1"
click at [781, 216] on select "Please Select Yes ($0.00) No" at bounding box center [903, 231] width 245 height 31
type input "1"
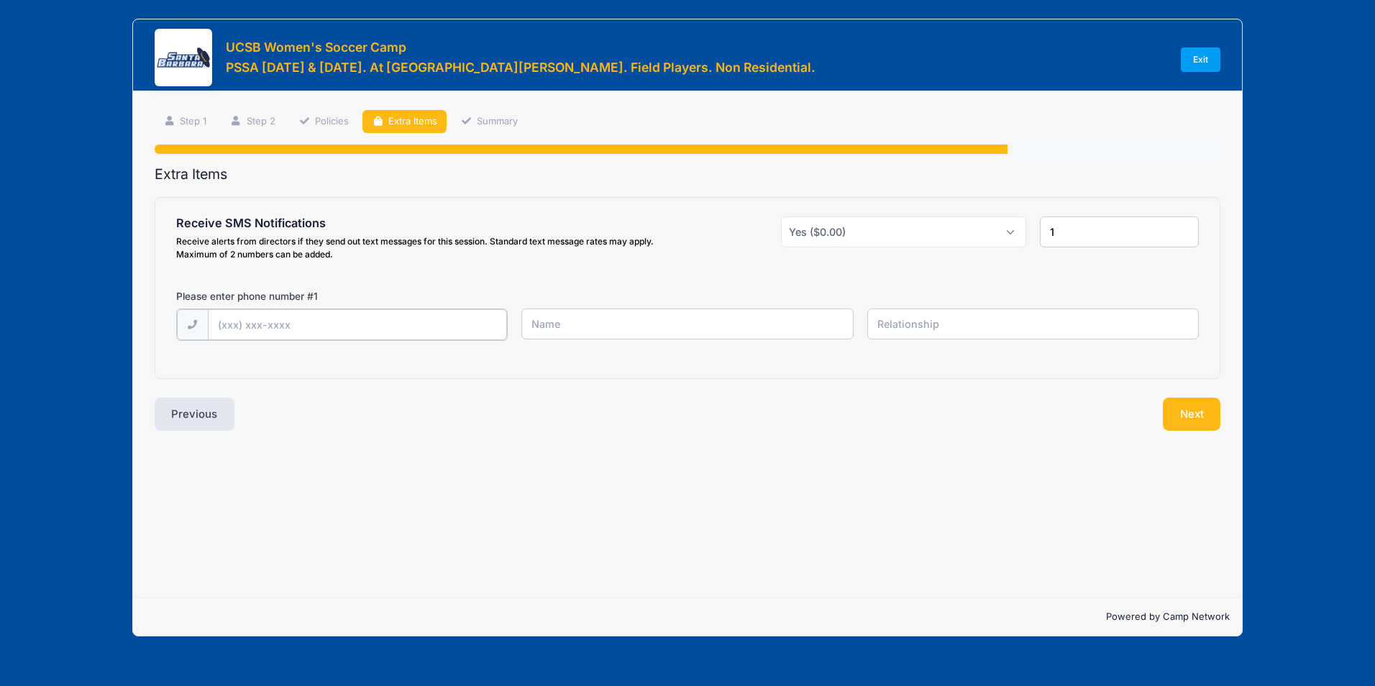
click at [265, 319] on input "text" at bounding box center [357, 324] width 299 height 31
type input "[PHONE_NUMBER]"
click at [320, 362] on div "Receive SMS Notifications Receive alerts from directors if they send out text m…" at bounding box center [687, 287] width 1065 height 179
click at [652, 312] on input "text" at bounding box center [687, 324] width 332 height 31
type input "Suzy"
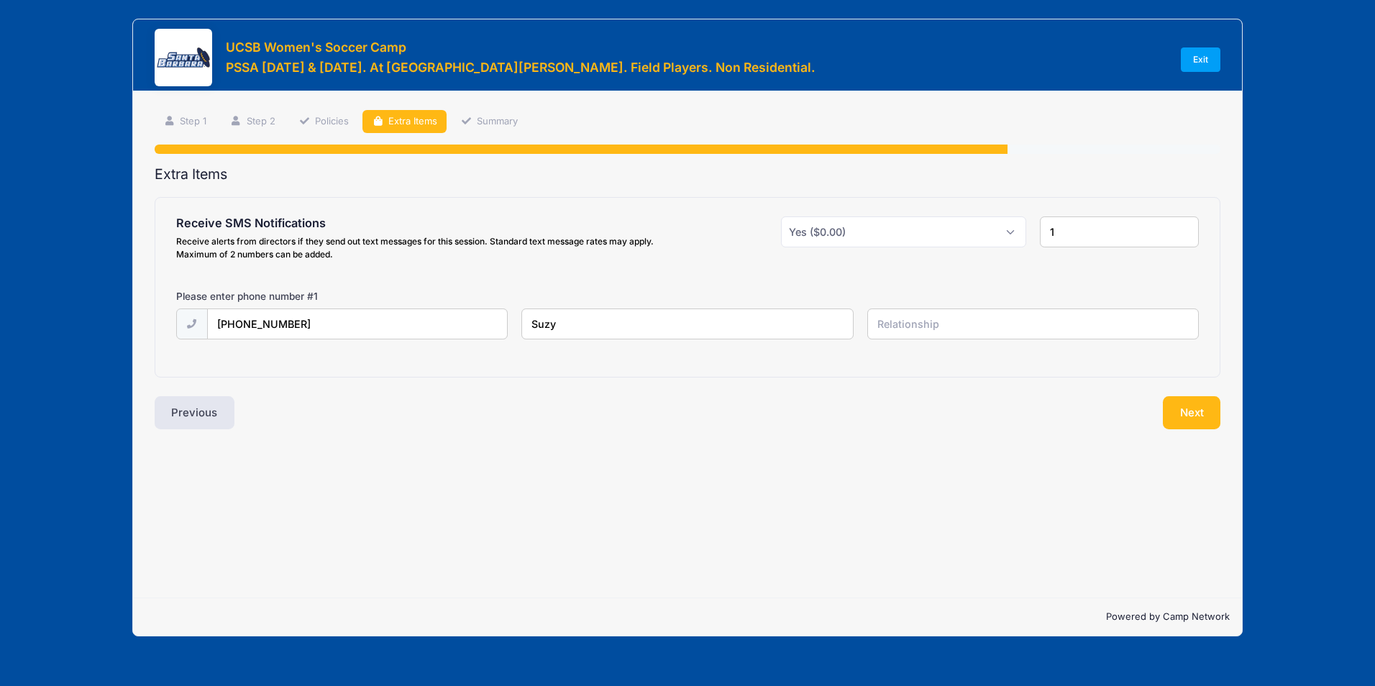
click at [972, 324] on input "text" at bounding box center [1033, 324] width 332 height 31
type input "Mother"
click at [1183, 411] on button "Next" at bounding box center [1192, 412] width 58 height 33
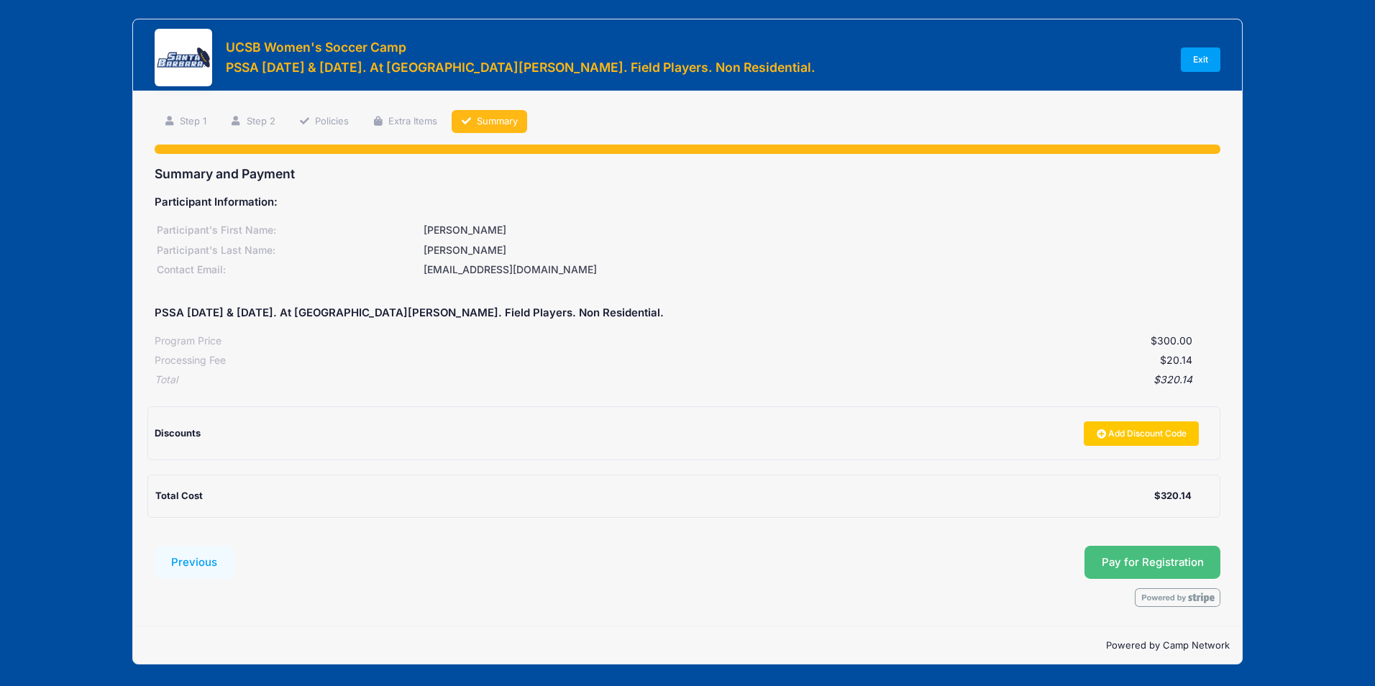
click at [1168, 560] on button "Pay for Registration" at bounding box center [1152, 562] width 137 height 33
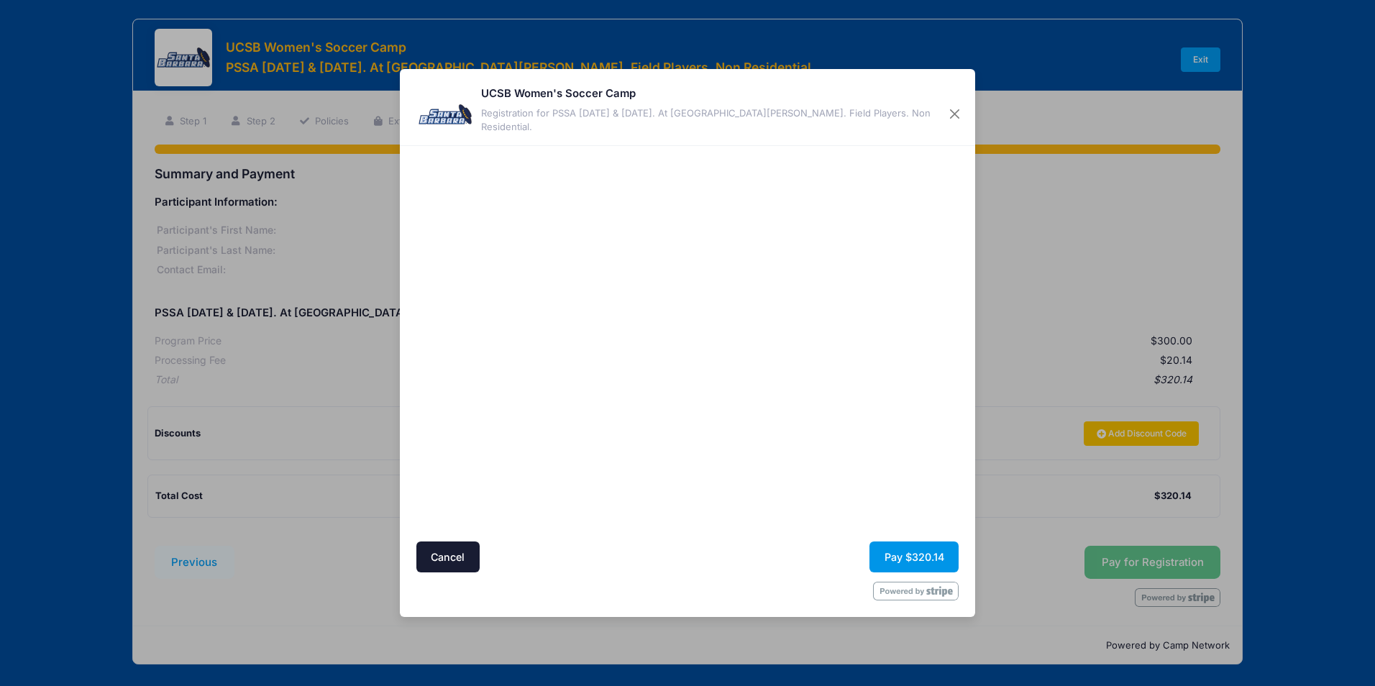
click at [922, 554] on button "Pay $320.14" at bounding box center [913, 557] width 89 height 31
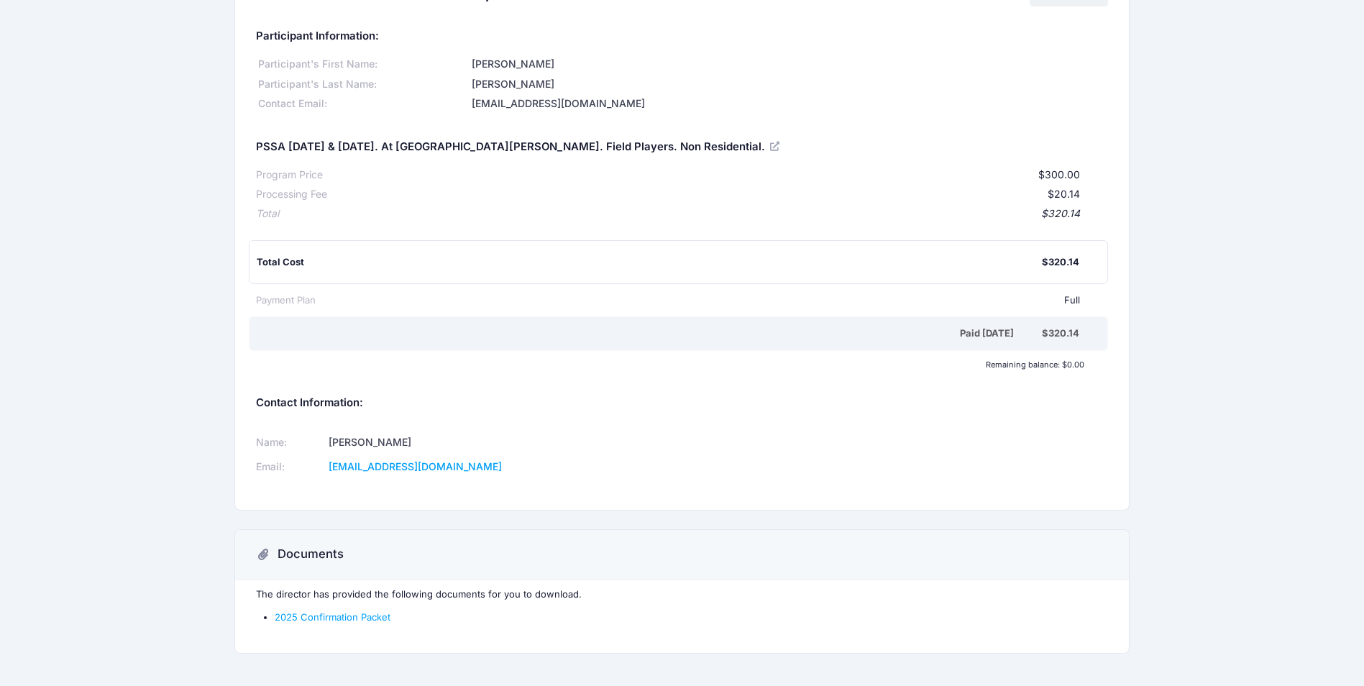
scroll to position [88, 0]
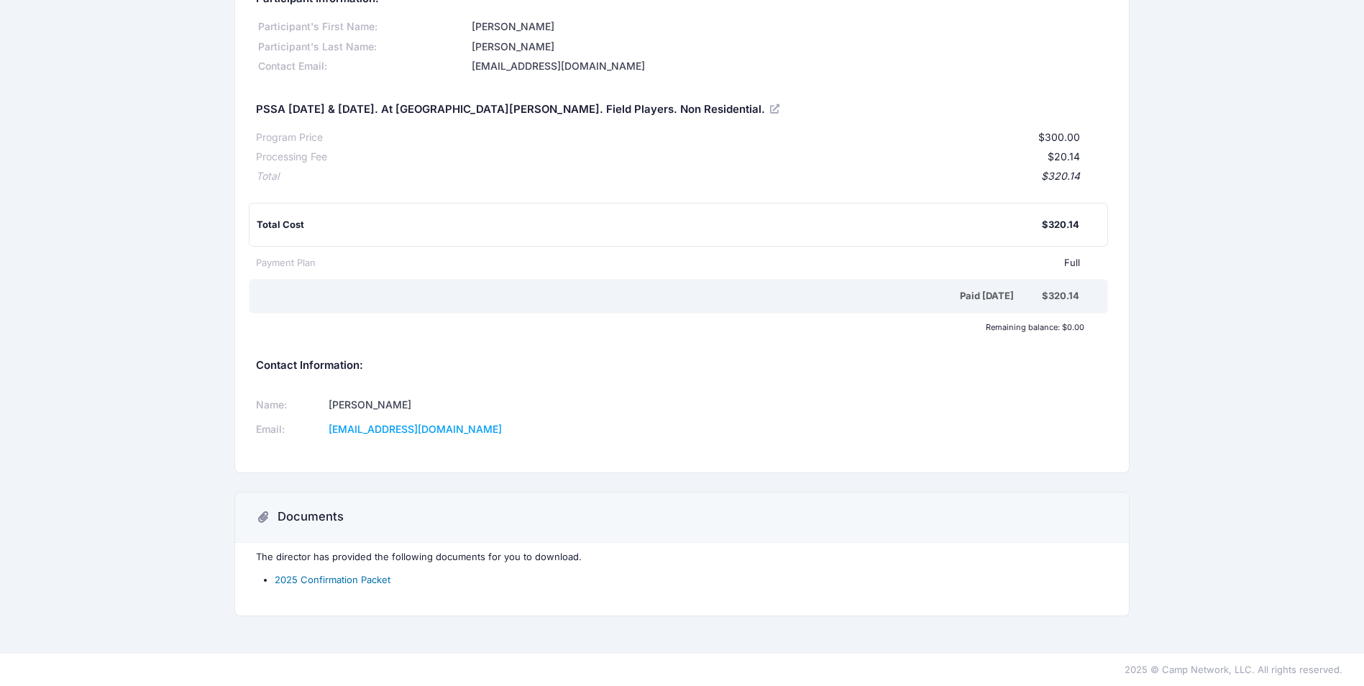
click at [336, 576] on link "2025 Confirmation Packet" at bounding box center [333, 580] width 116 height 12
